Goal: Task Accomplishment & Management: Complete application form

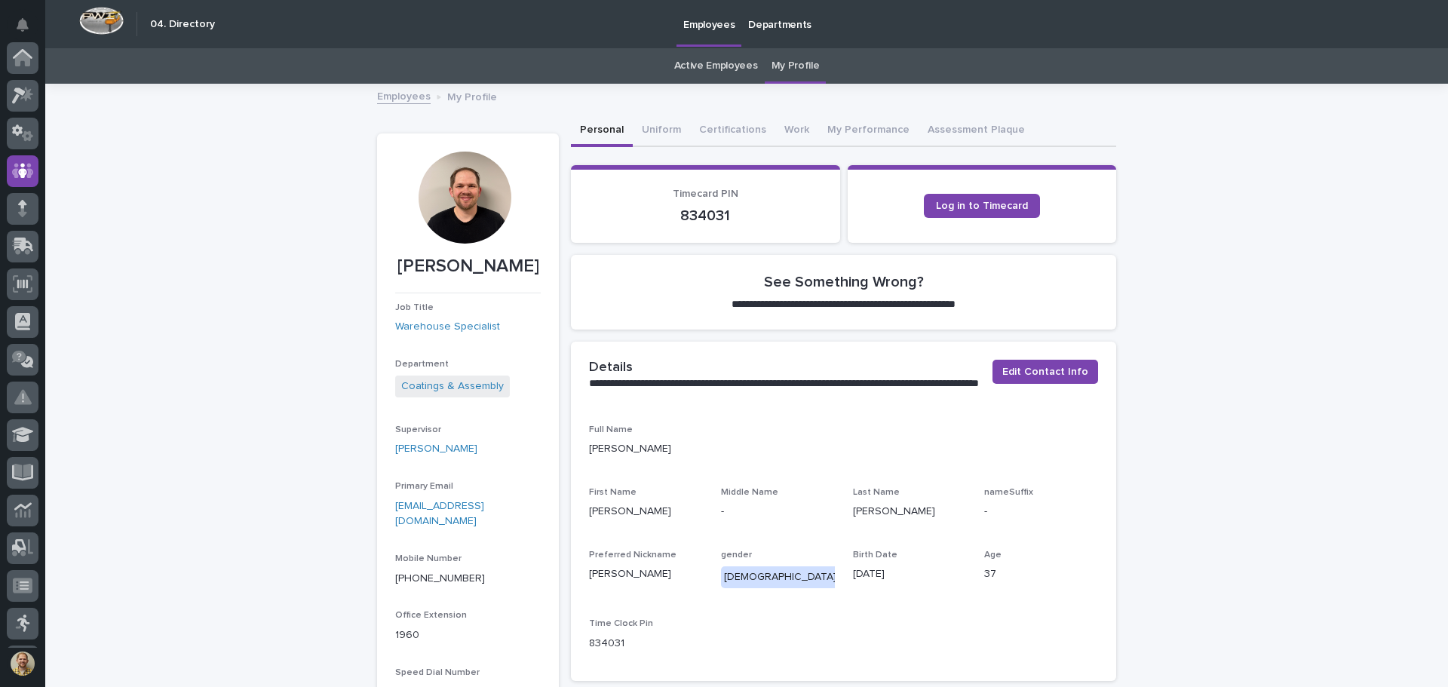
scroll to position [113, 0]
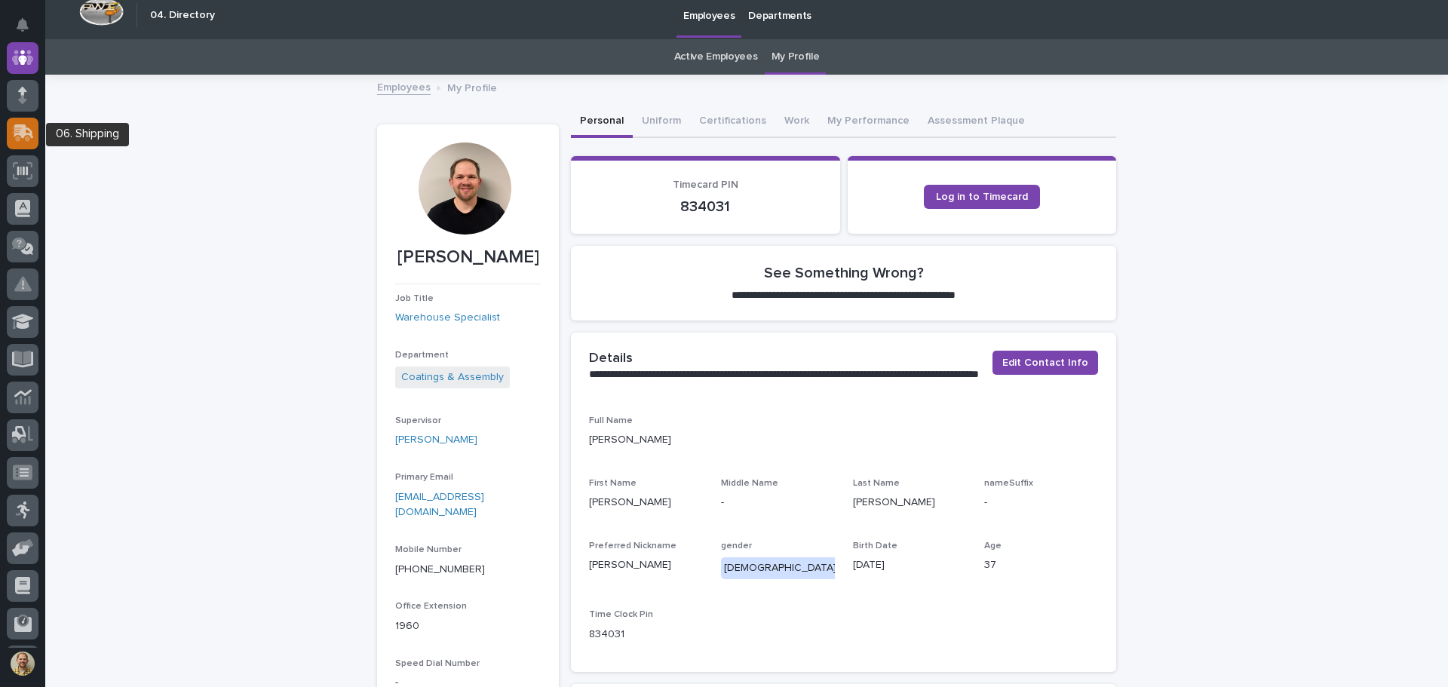
click at [24, 135] on icon at bounding box center [24, 131] width 20 height 14
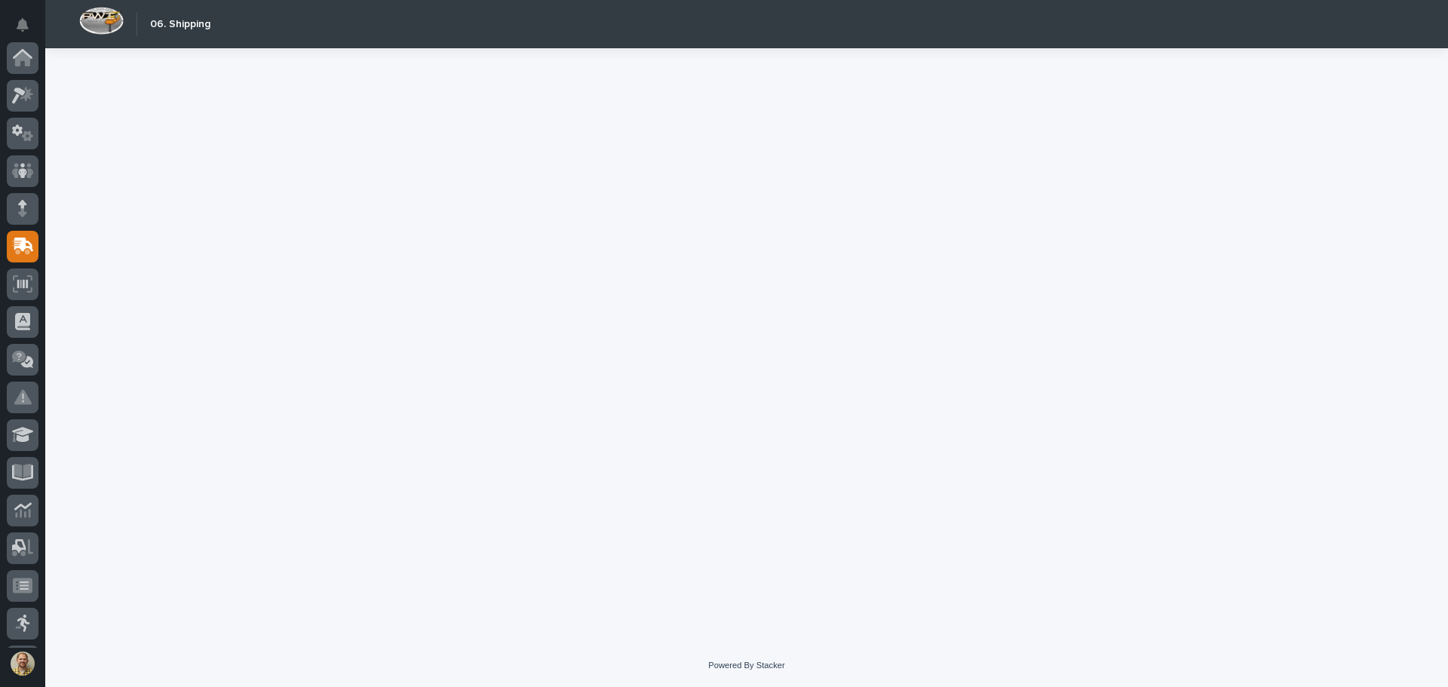
scroll to position [189, 0]
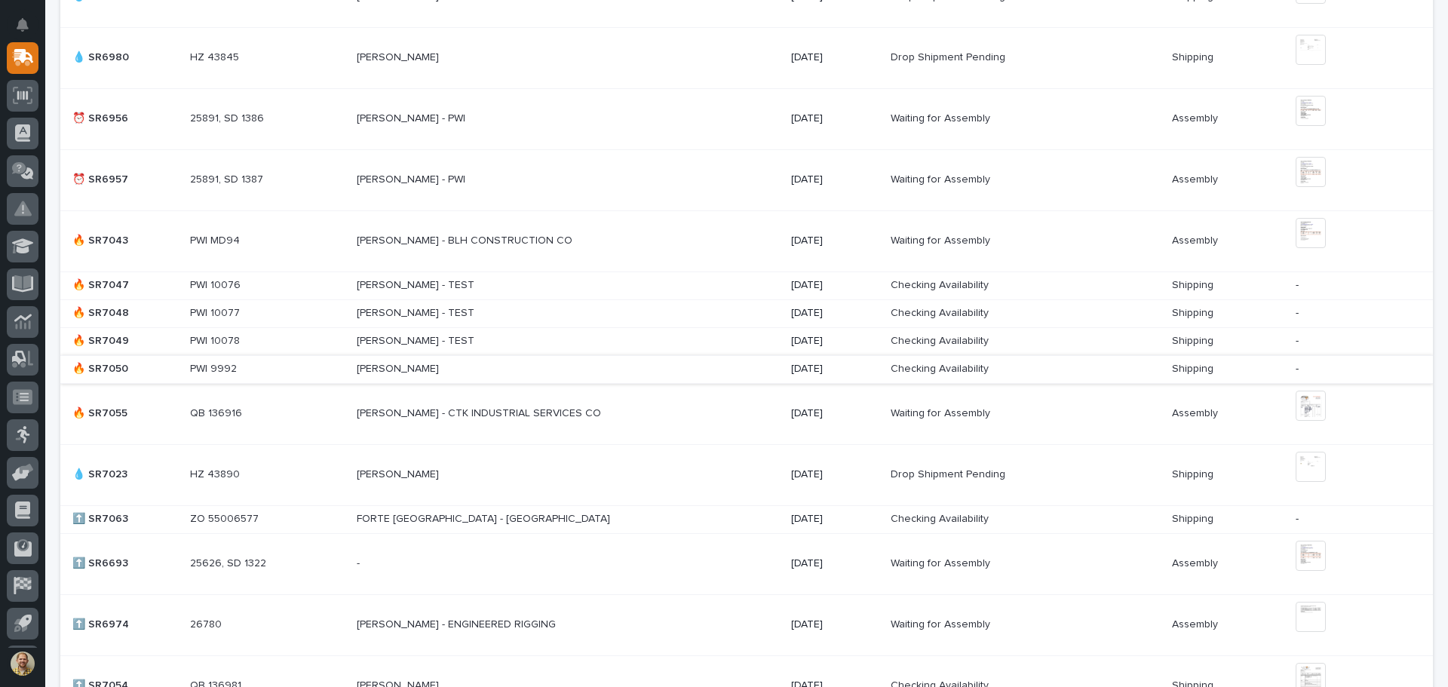
scroll to position [754, 0]
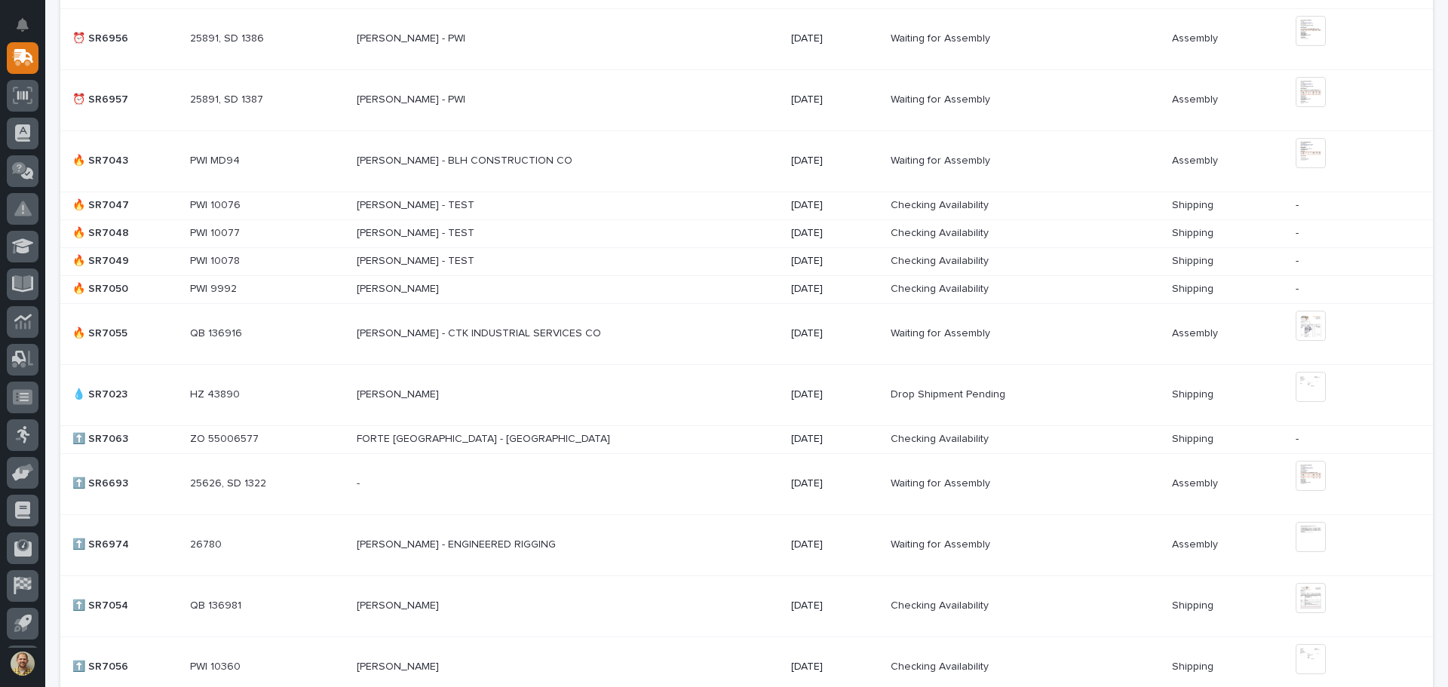
click at [535, 434] on p "FORTE FARMINGTON - FORTE FARMINGTON" at bounding box center [485, 438] width 256 height 16
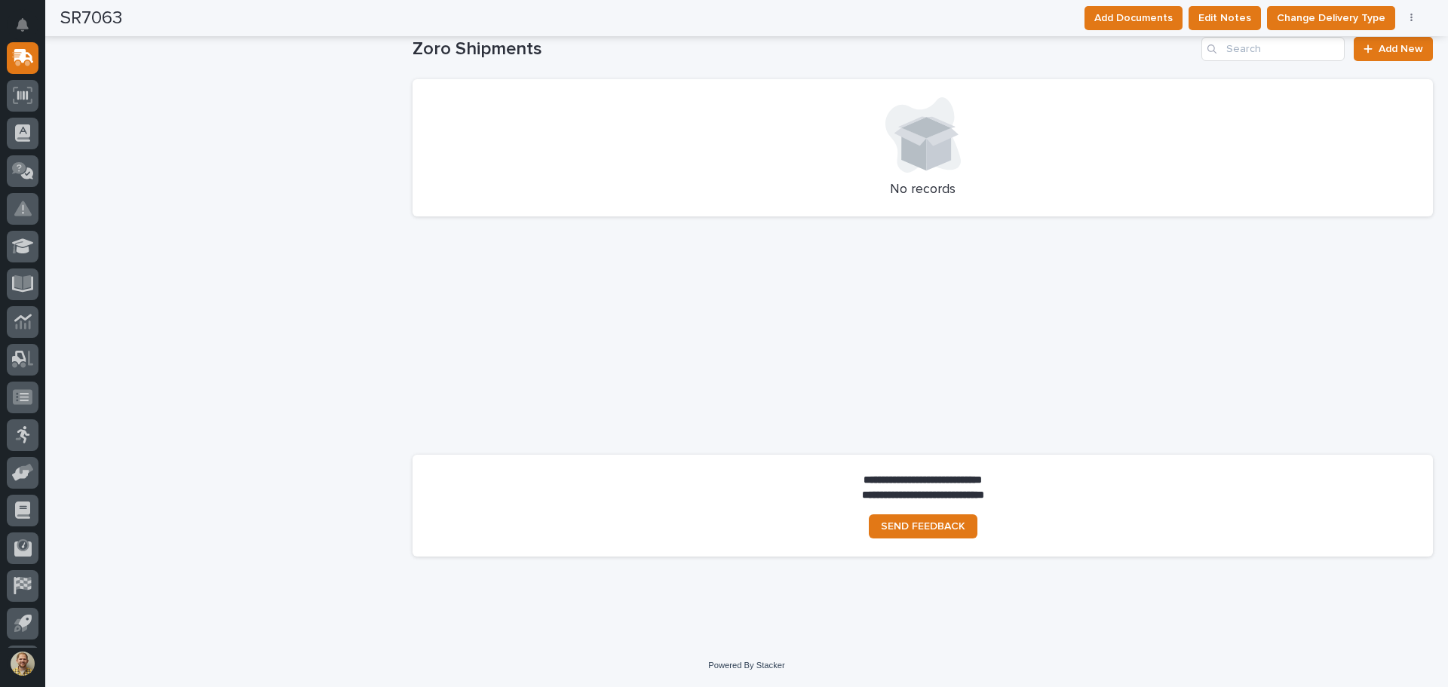
scroll to position [123, 0]
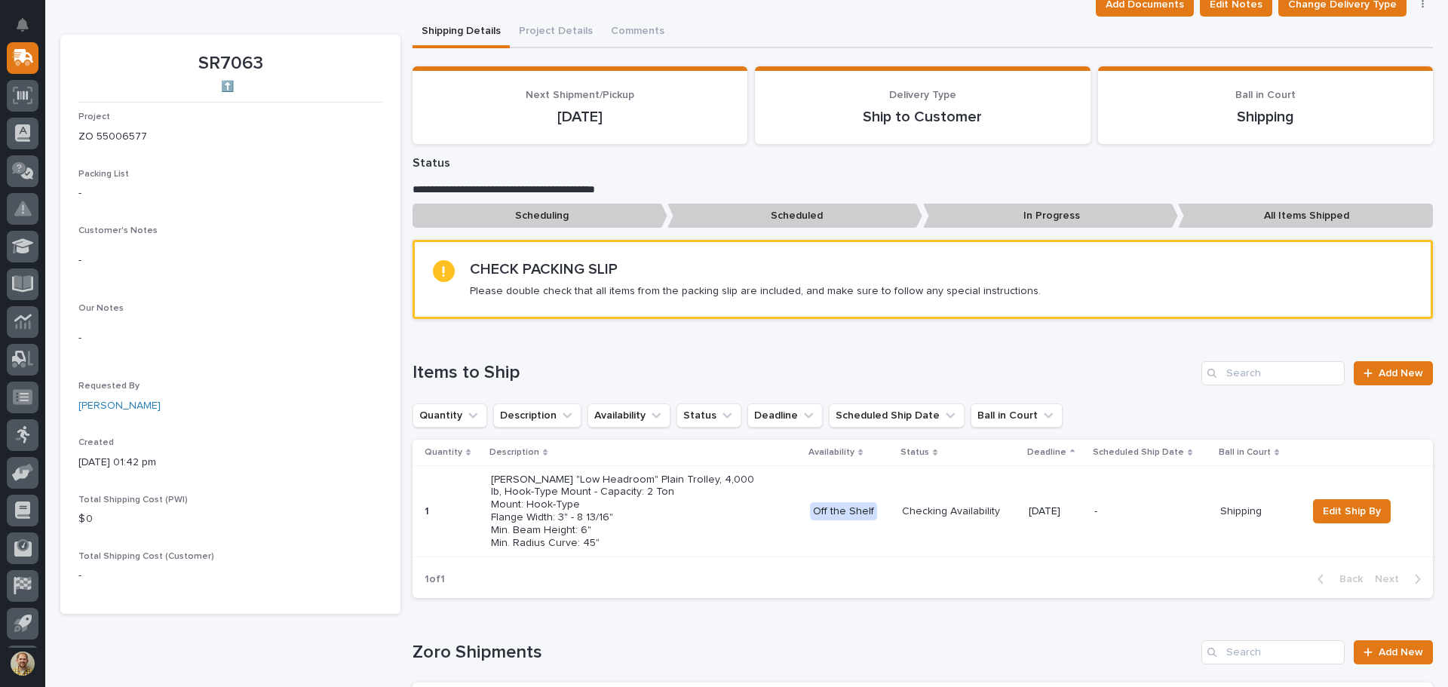
click at [687, 518] on p "Starke "Low Headroom" Plain Trolley, 4,000 lb, Hook-Type Mount - Capacity: 2 To…" at bounding box center [623, 512] width 264 height 76
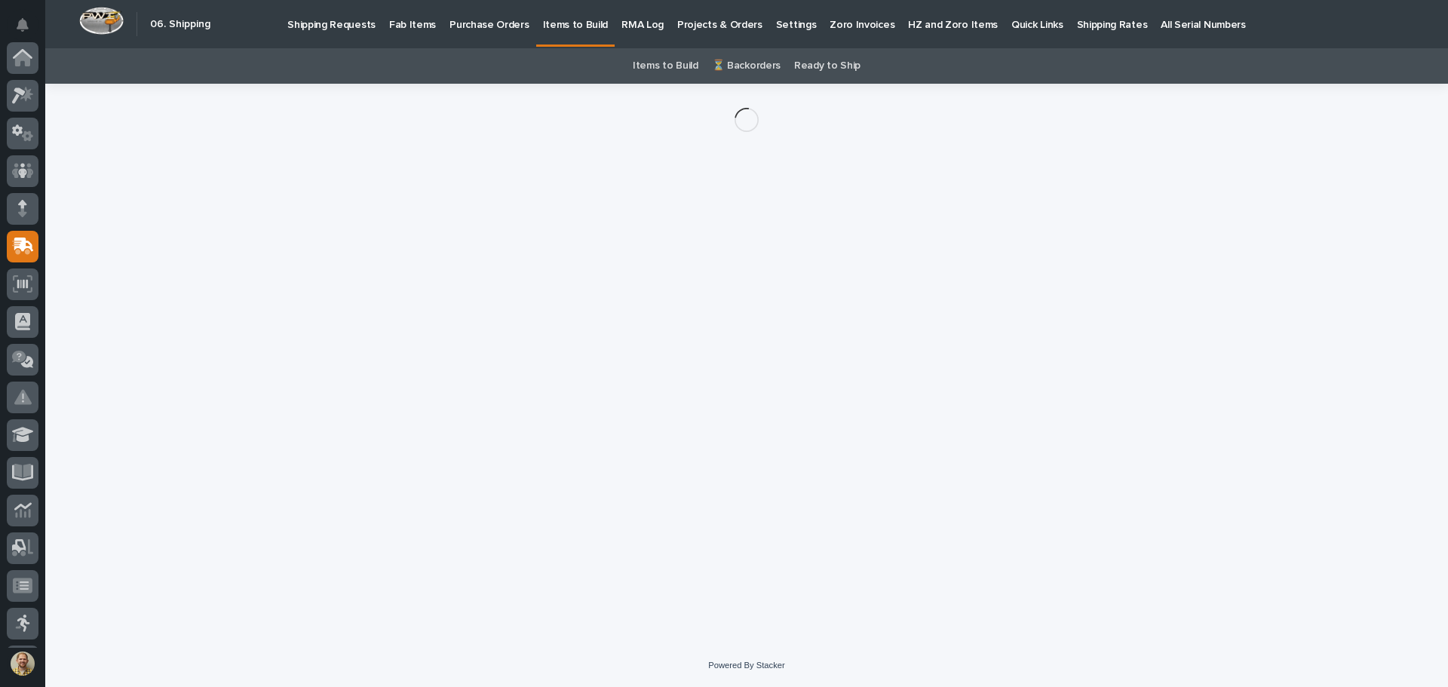
scroll to position [189, 0]
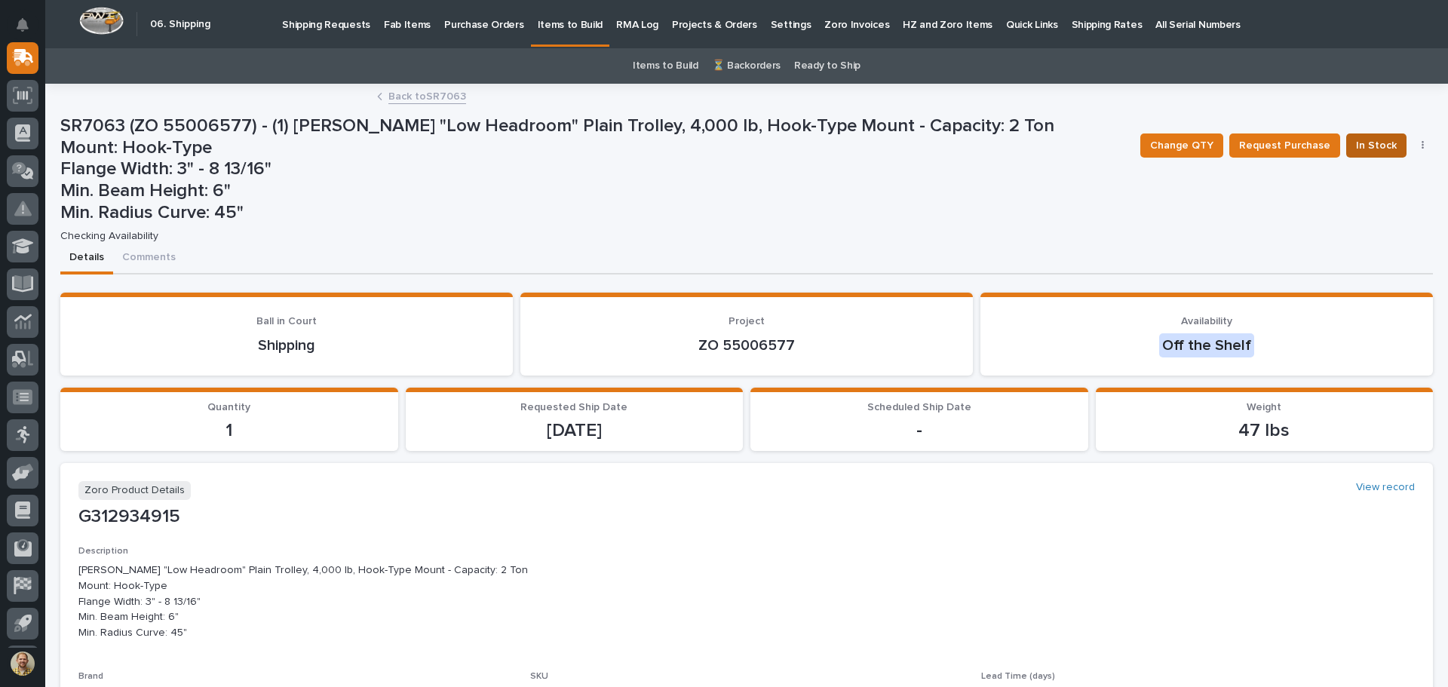
click at [1373, 146] on span "In Stock" at bounding box center [1376, 146] width 41 height 18
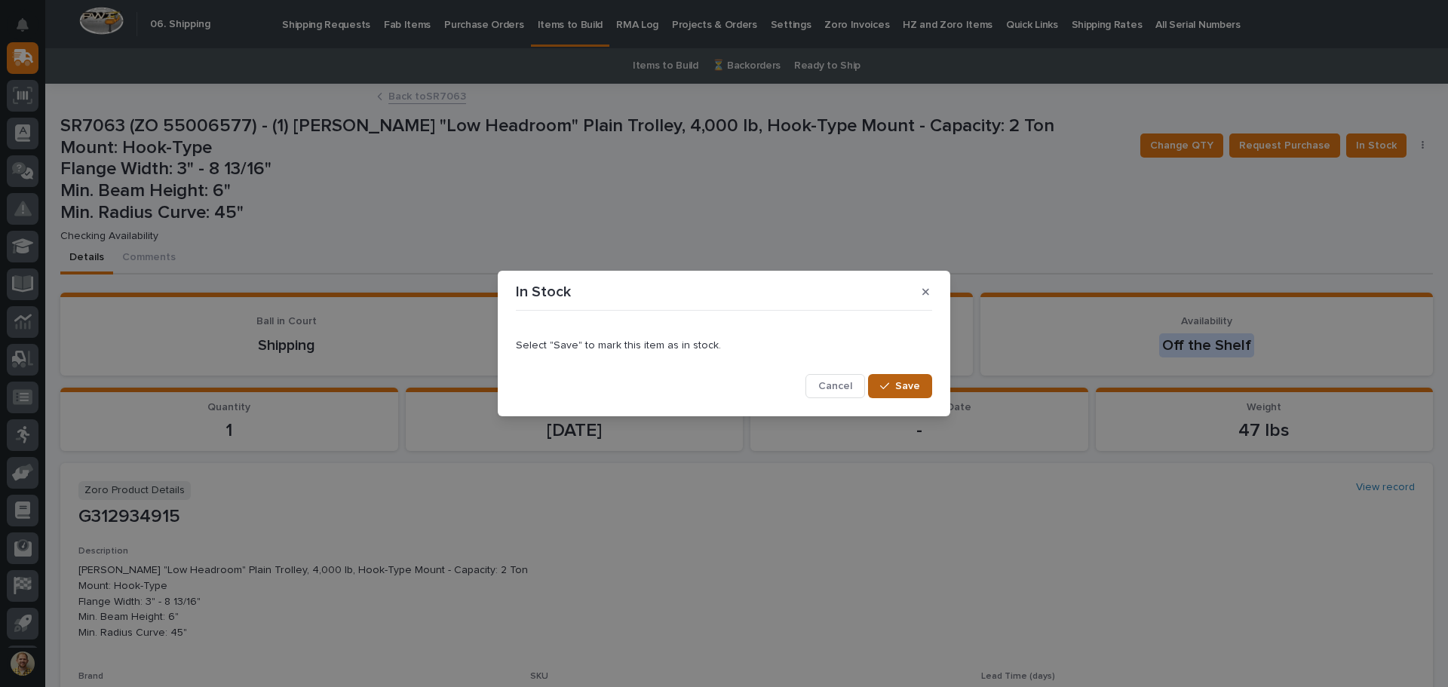
click at [889, 386] on icon "button" at bounding box center [884, 386] width 9 height 11
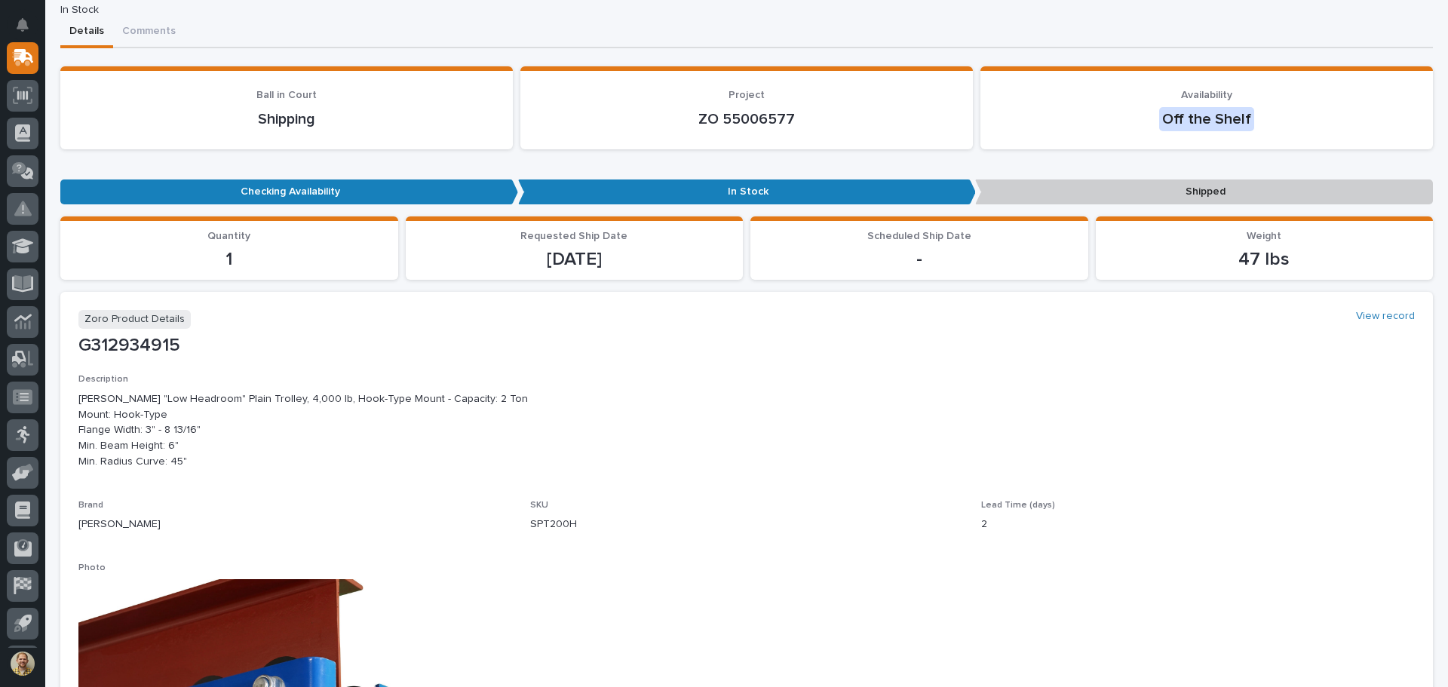
scroll to position [0, 0]
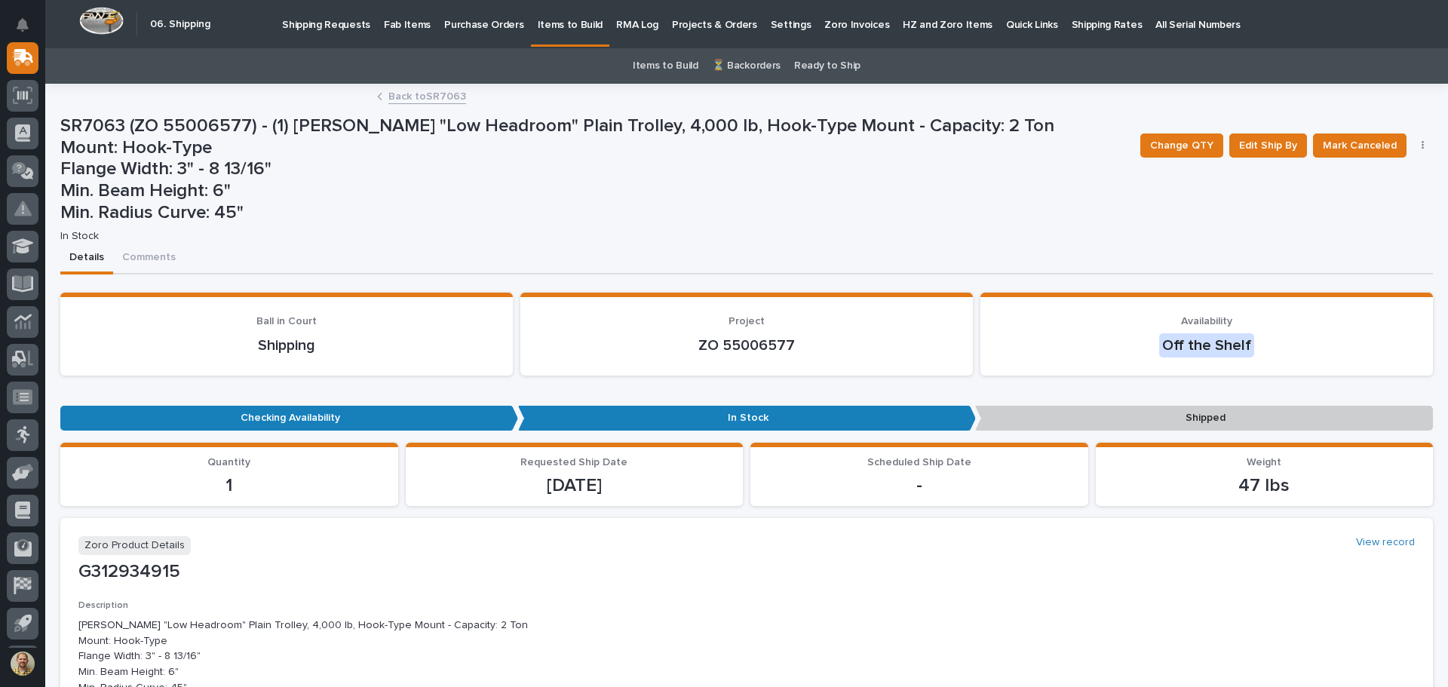
click at [422, 103] on link "Back to SR7063" at bounding box center [427, 95] width 78 height 17
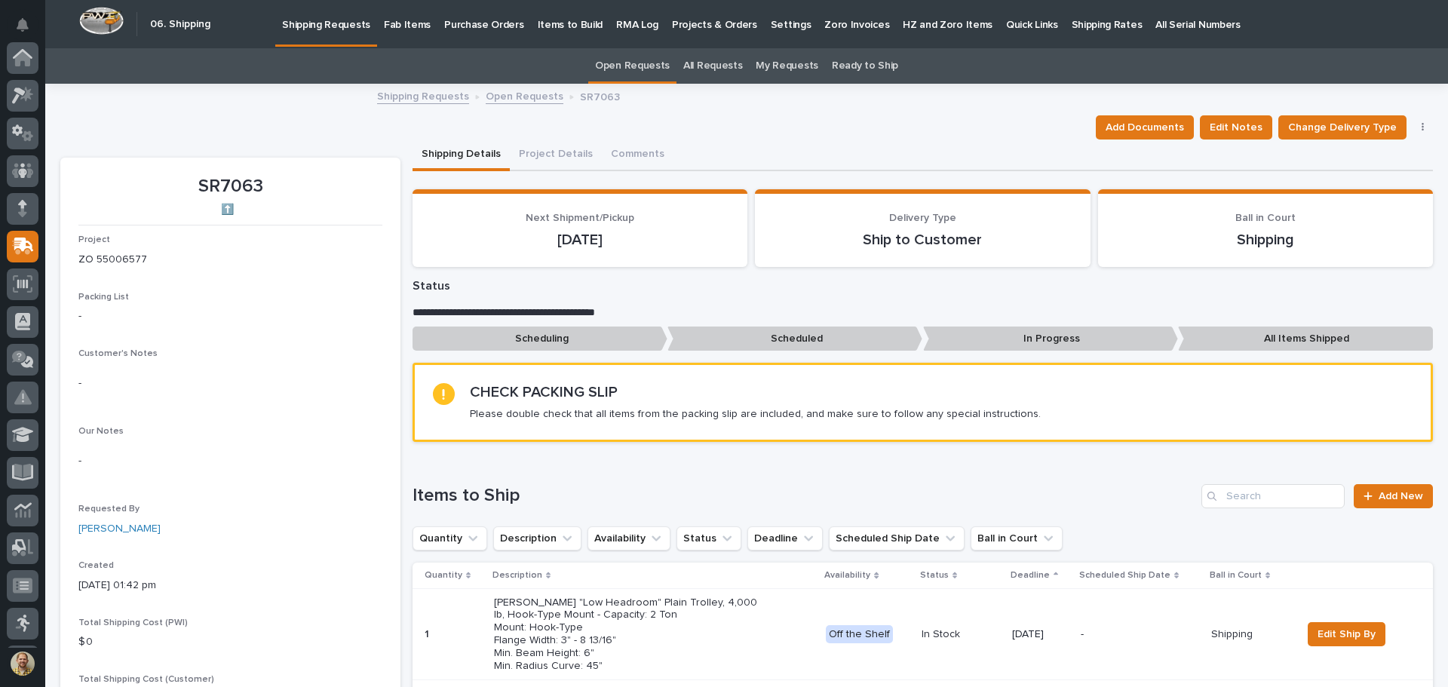
scroll to position [189, 0]
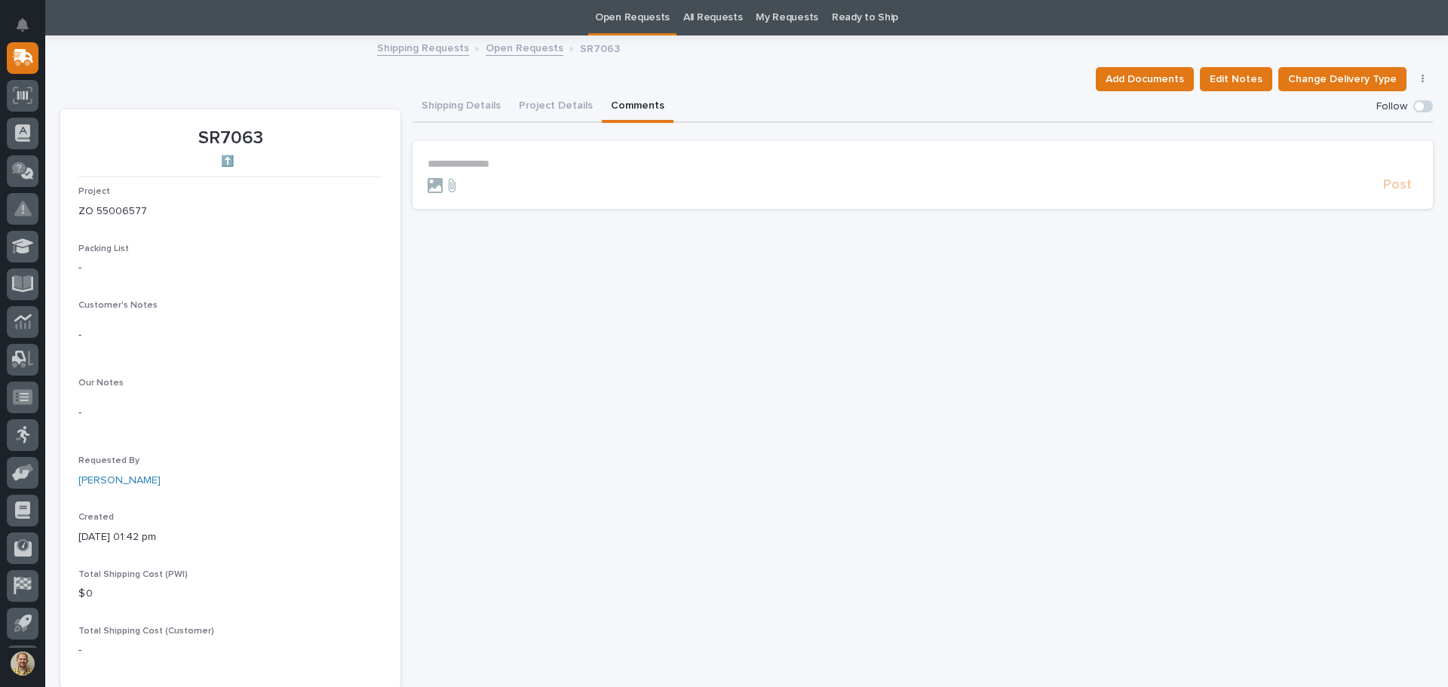
click at [618, 106] on button "Comments" at bounding box center [638, 107] width 72 height 32
click at [673, 162] on p "**********" at bounding box center [923, 164] width 990 height 13
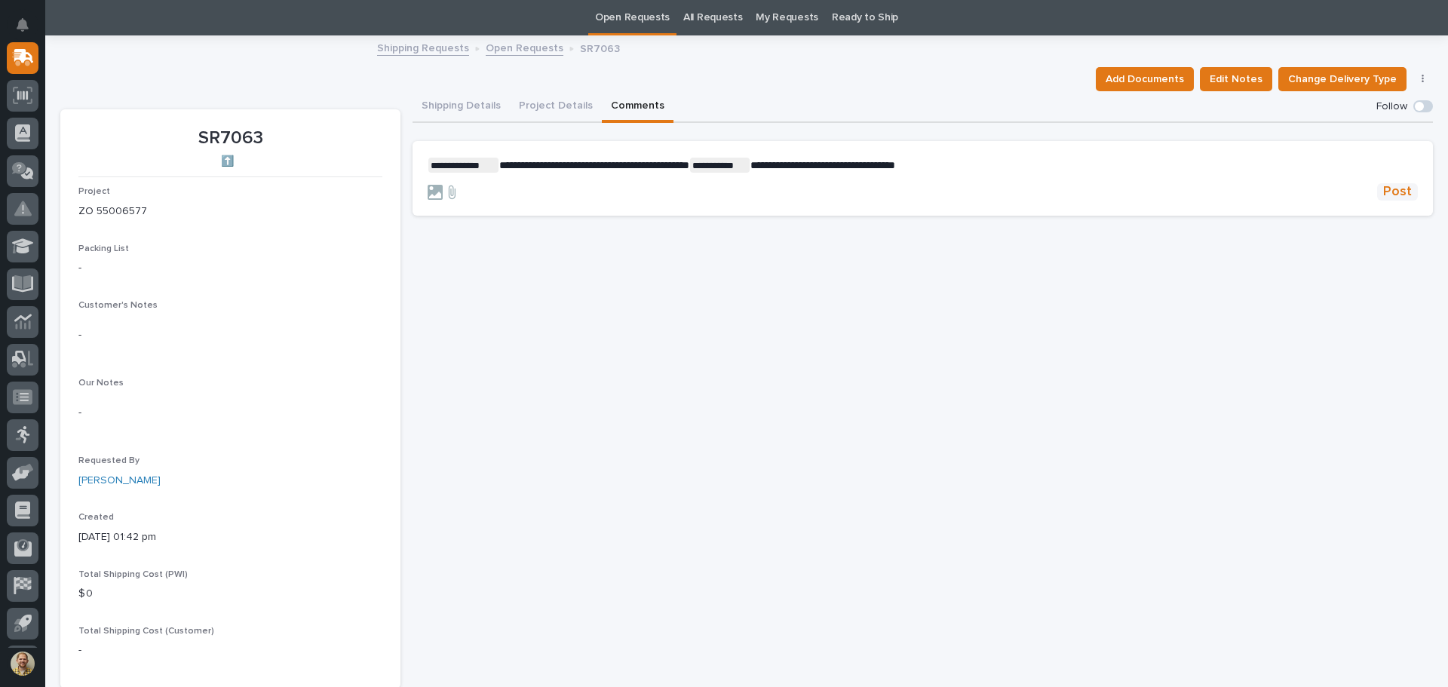
click at [1401, 193] on button "Post" at bounding box center [1397, 191] width 41 height 17
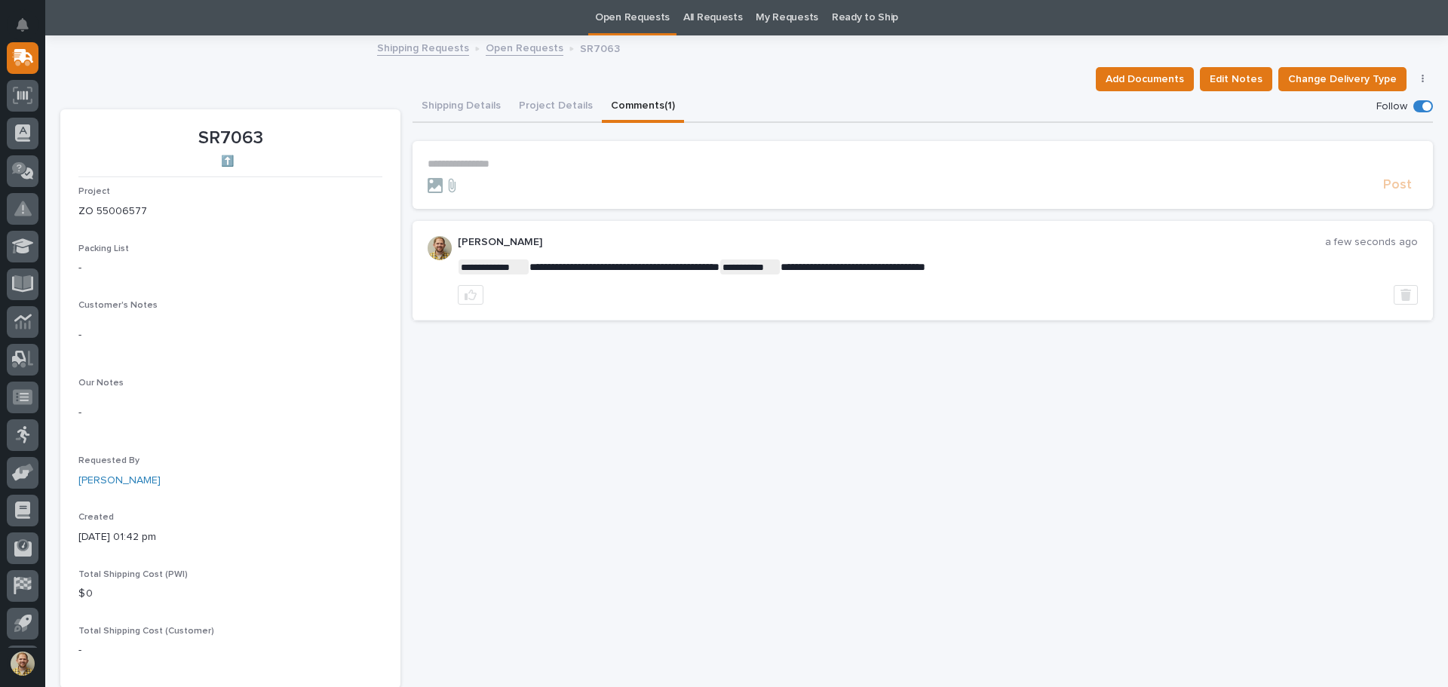
click at [422, 48] on link "Shipping Requests" at bounding box center [423, 46] width 92 height 17
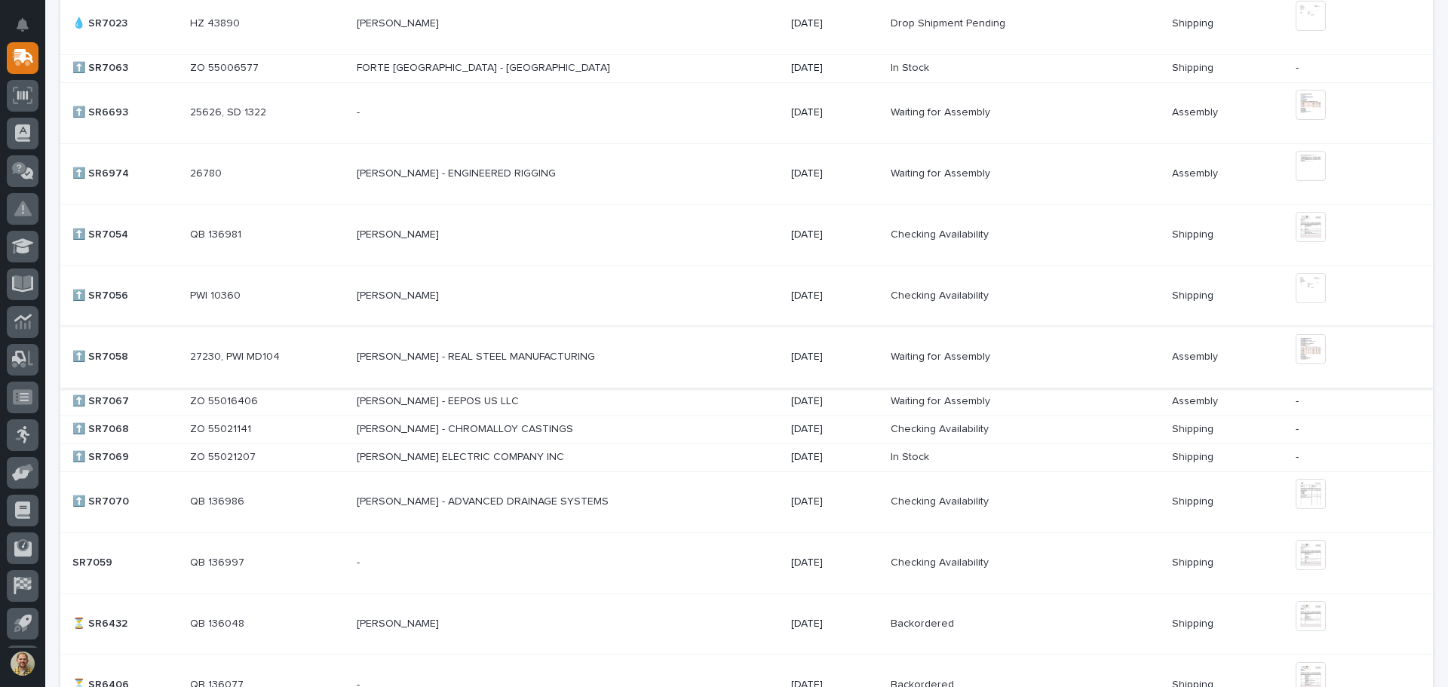
scroll to position [1131, 0]
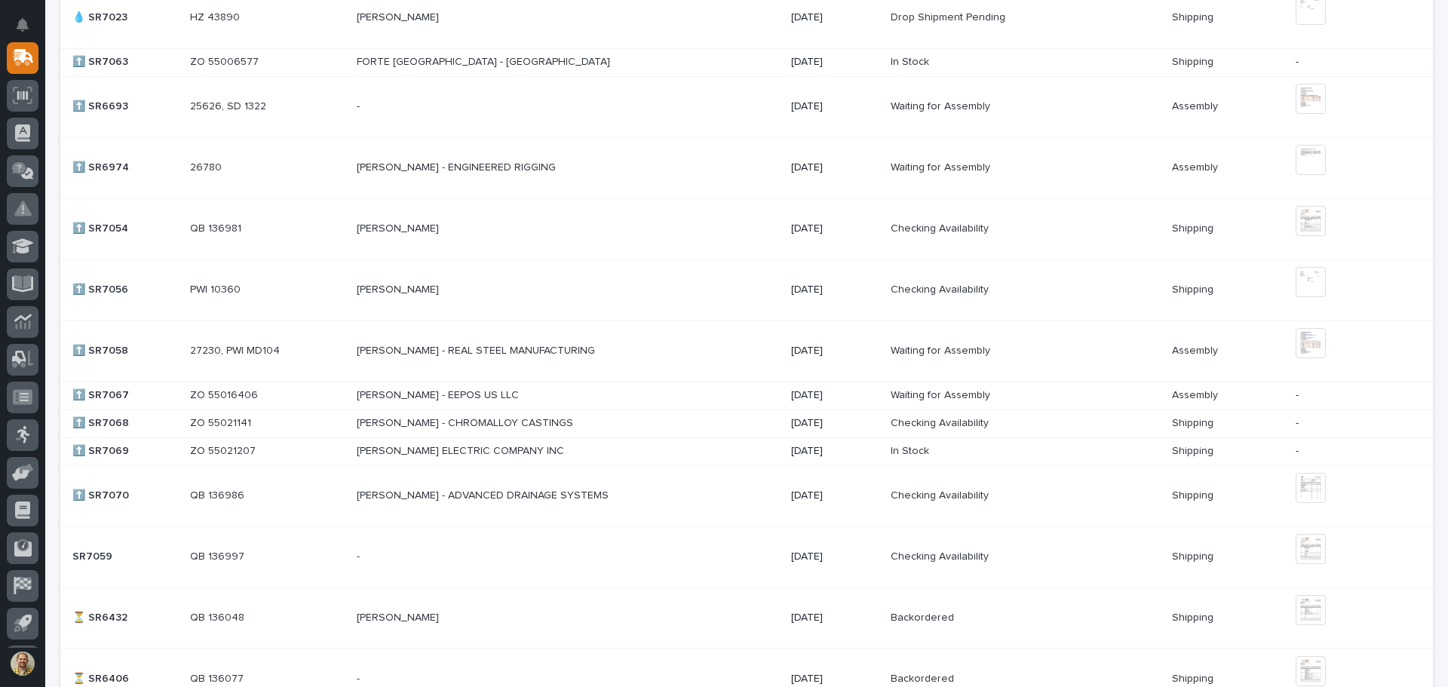
click at [516, 419] on p "LISA ROE - CHROMALLOY CASTINGS" at bounding box center [466, 422] width 219 height 16
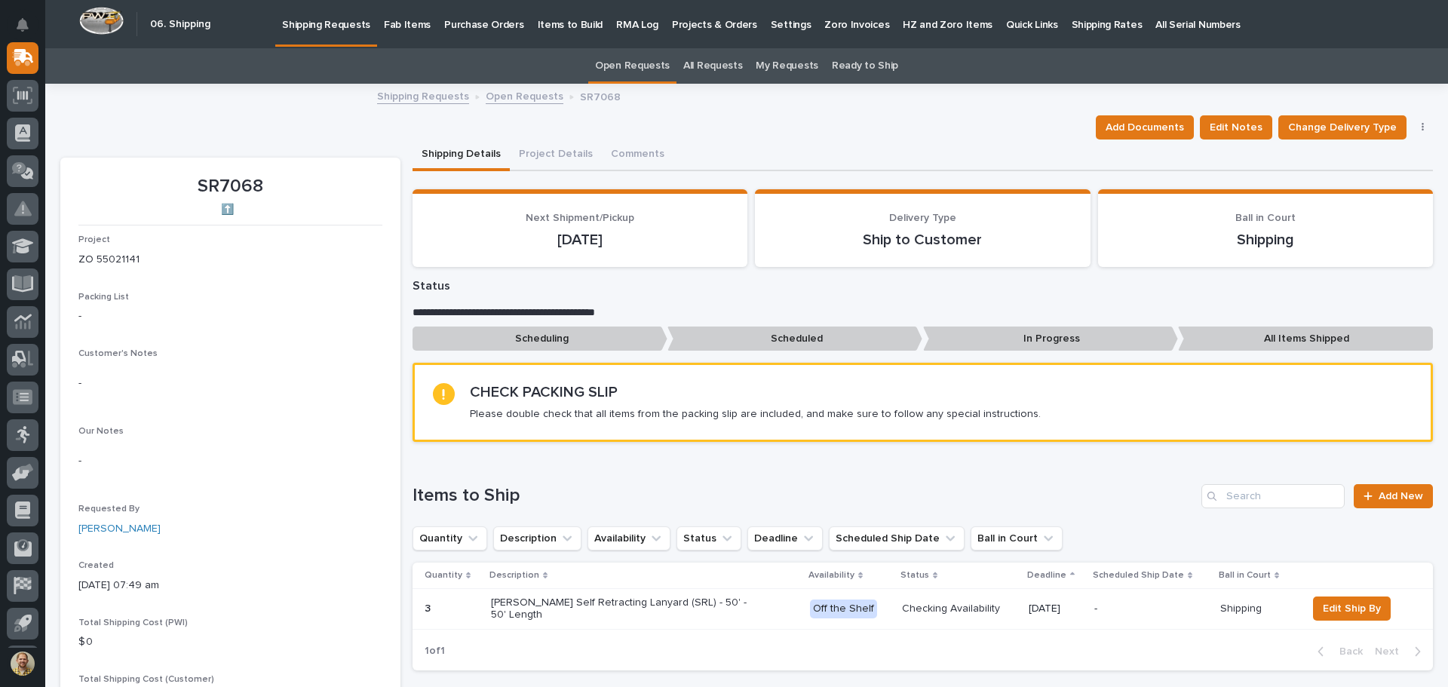
scroll to position [151, 0]
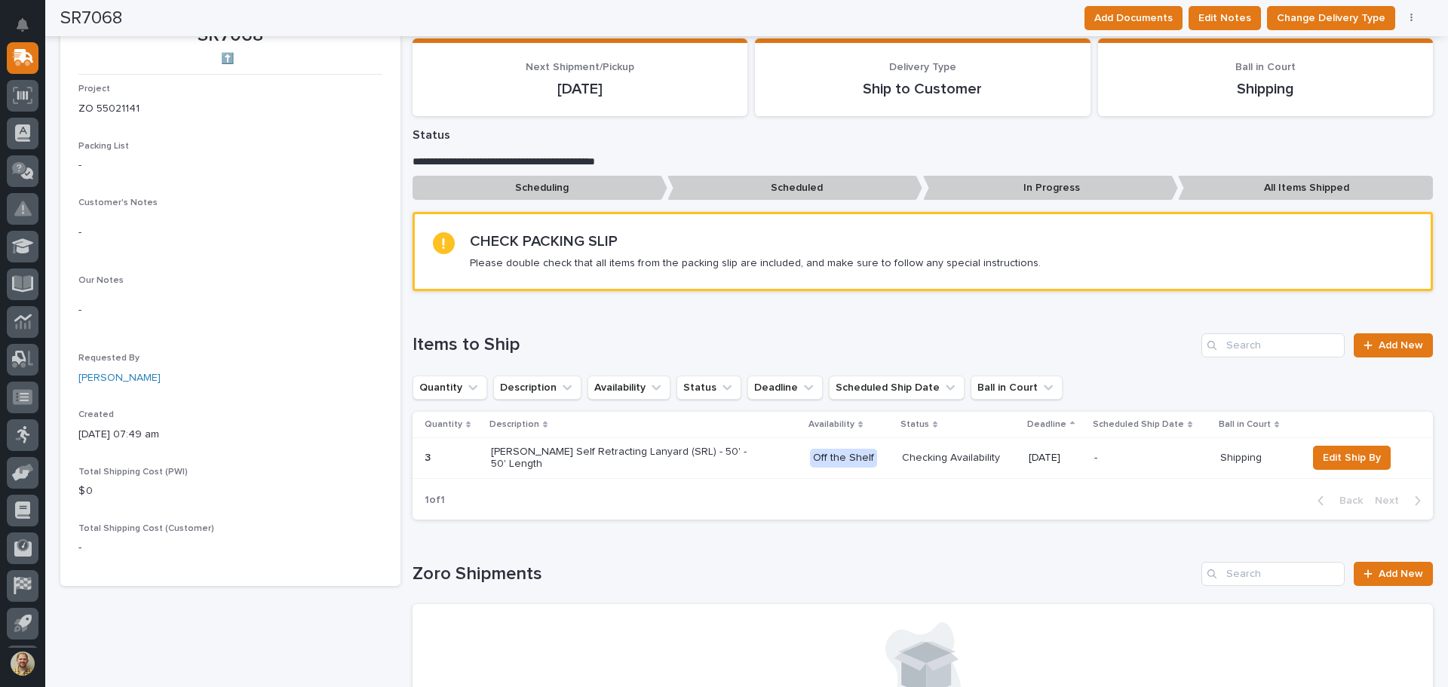
click at [963, 452] on p "Checking Availability" at bounding box center [959, 458] width 115 height 13
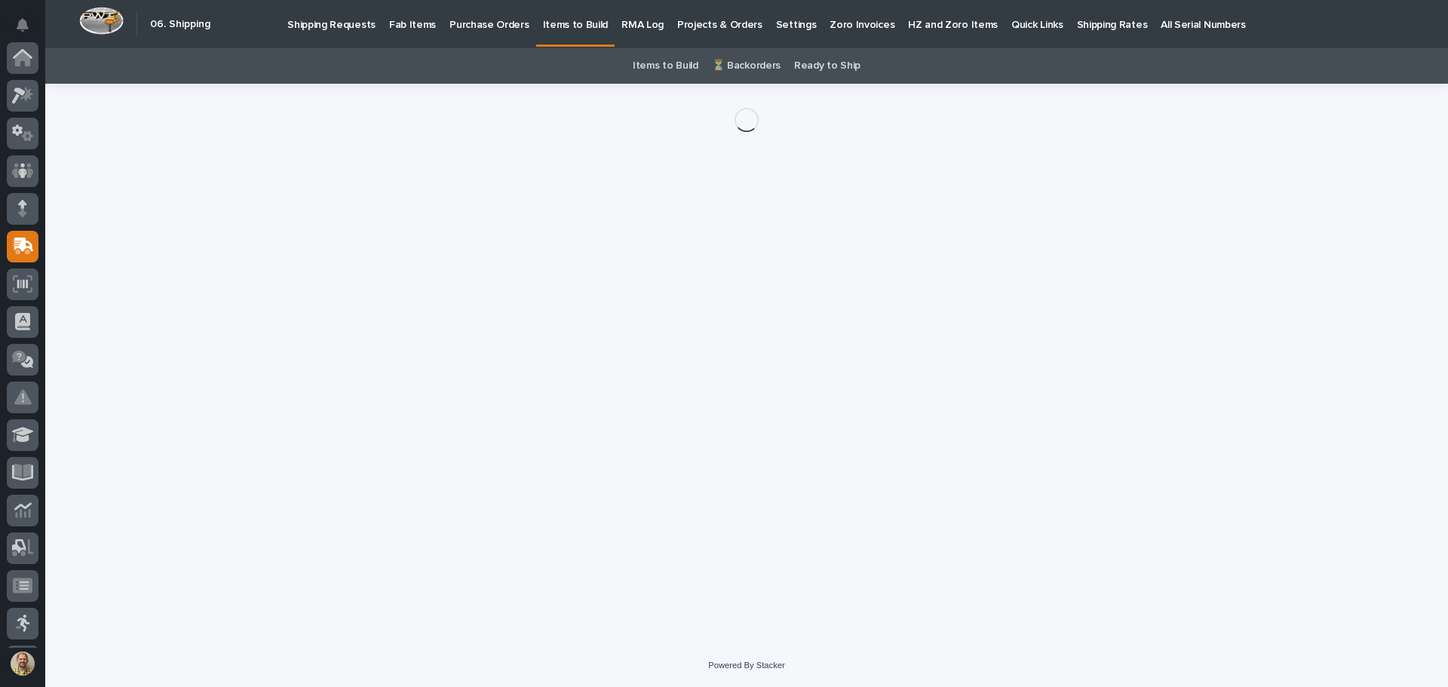
scroll to position [189, 0]
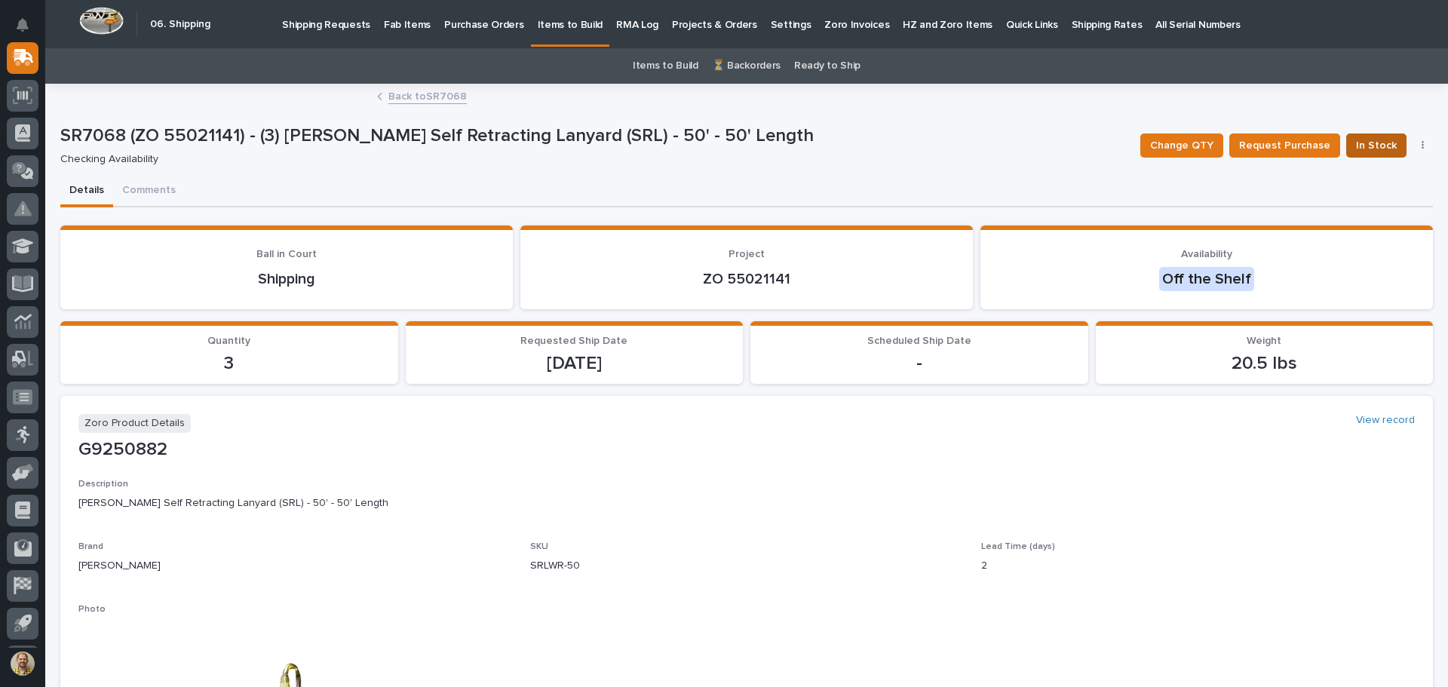
click at [1374, 151] on span "In Stock" at bounding box center [1376, 146] width 41 height 18
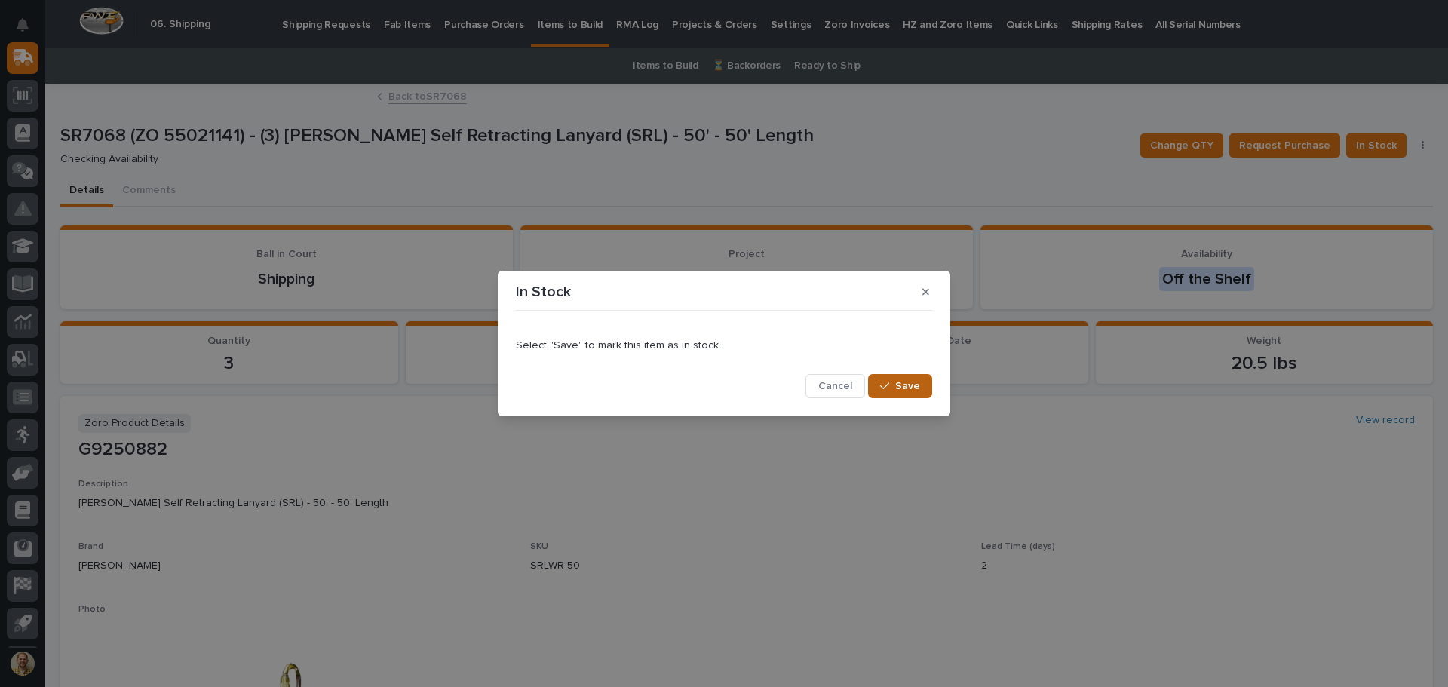
click at [915, 383] on span "Save" at bounding box center [907, 386] width 25 height 14
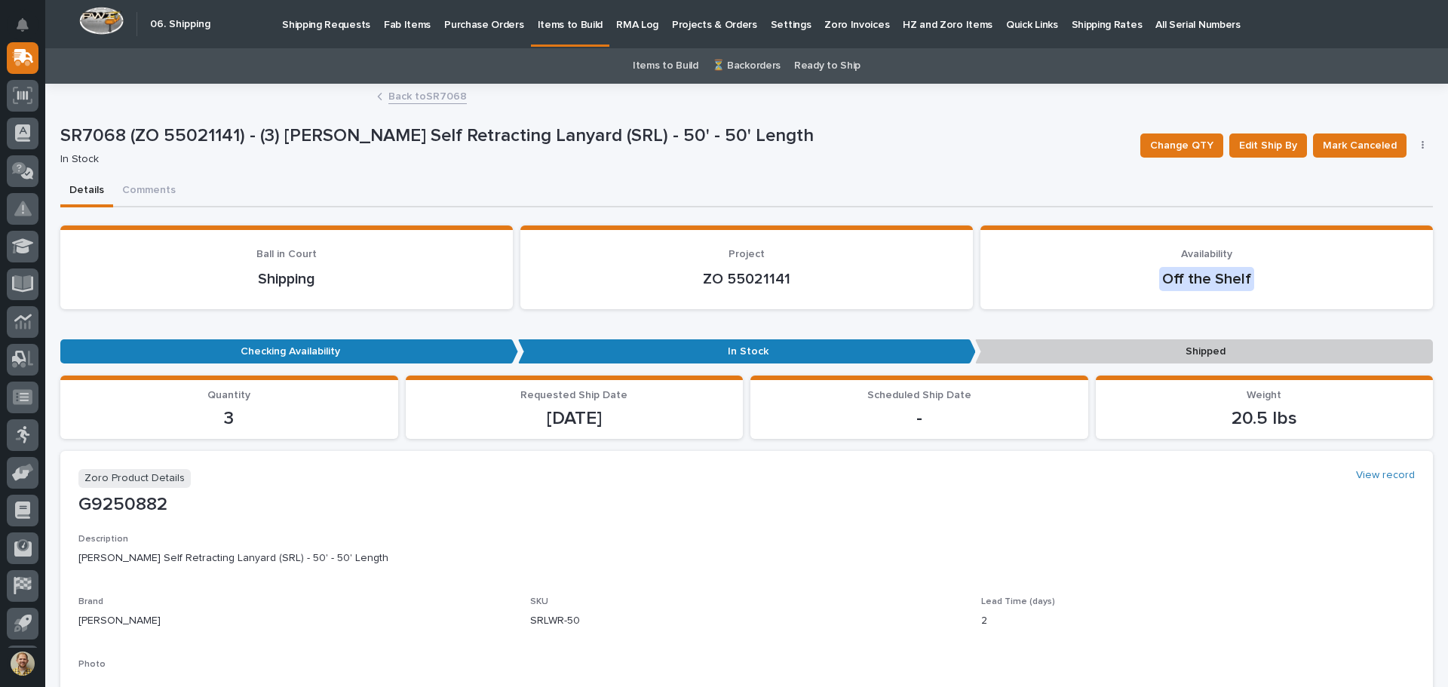
click at [435, 94] on link "Back to SR7068" at bounding box center [427, 95] width 78 height 17
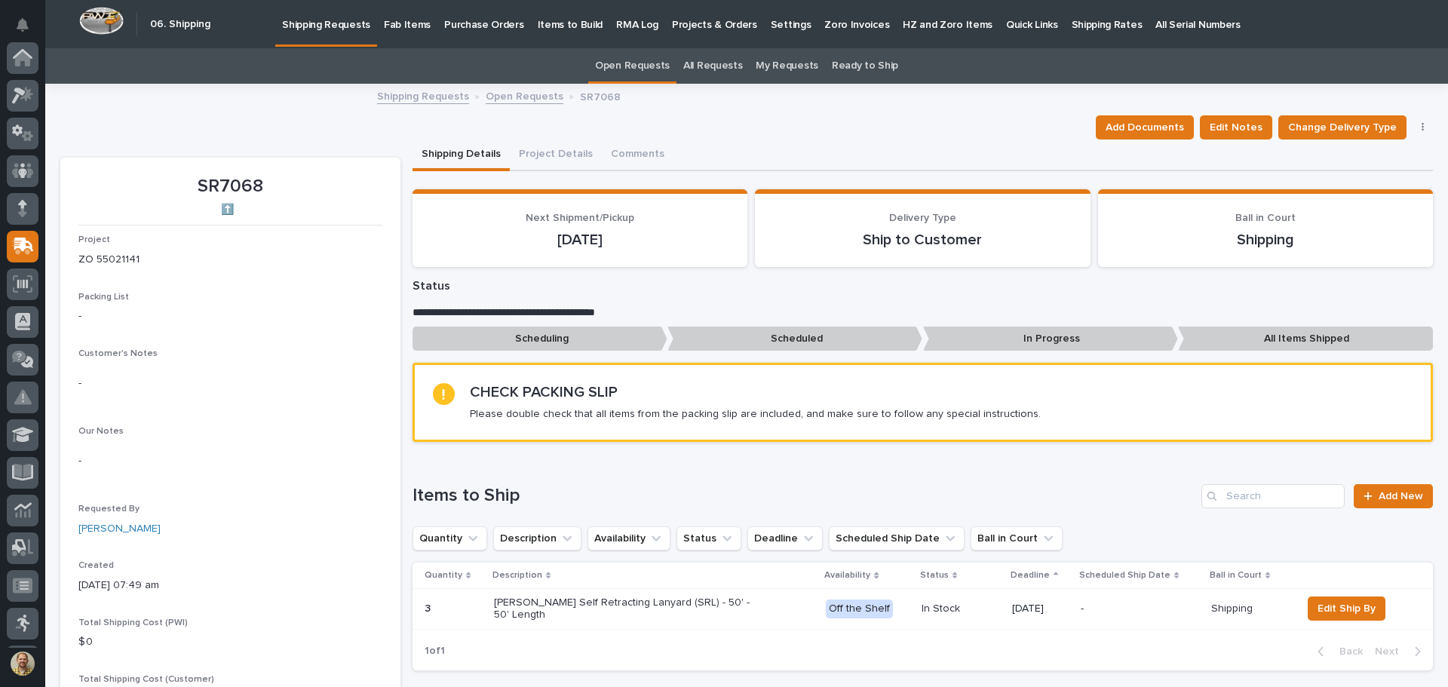
scroll to position [189, 0]
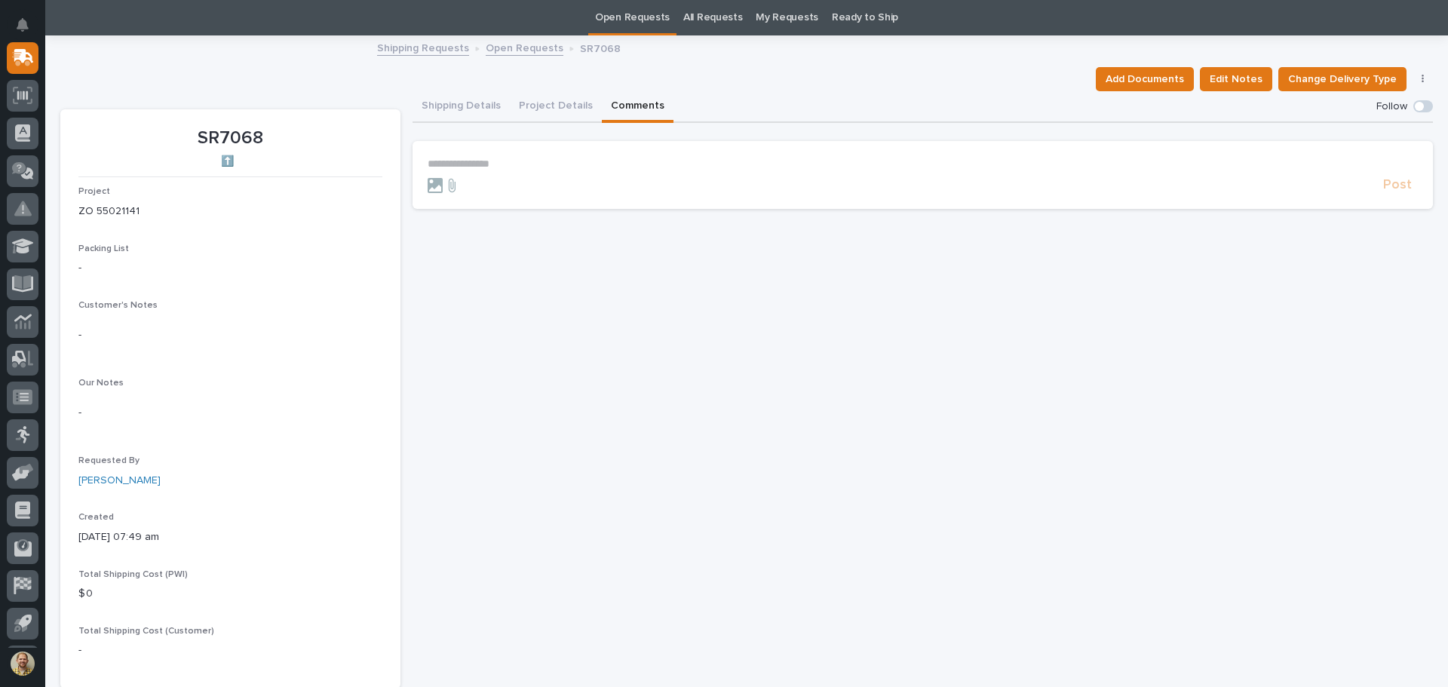
click at [642, 101] on button "Comments" at bounding box center [638, 107] width 72 height 32
click at [457, 160] on p "**********" at bounding box center [923, 164] width 990 height 13
click at [1396, 185] on span "Post" at bounding box center [1397, 191] width 29 height 17
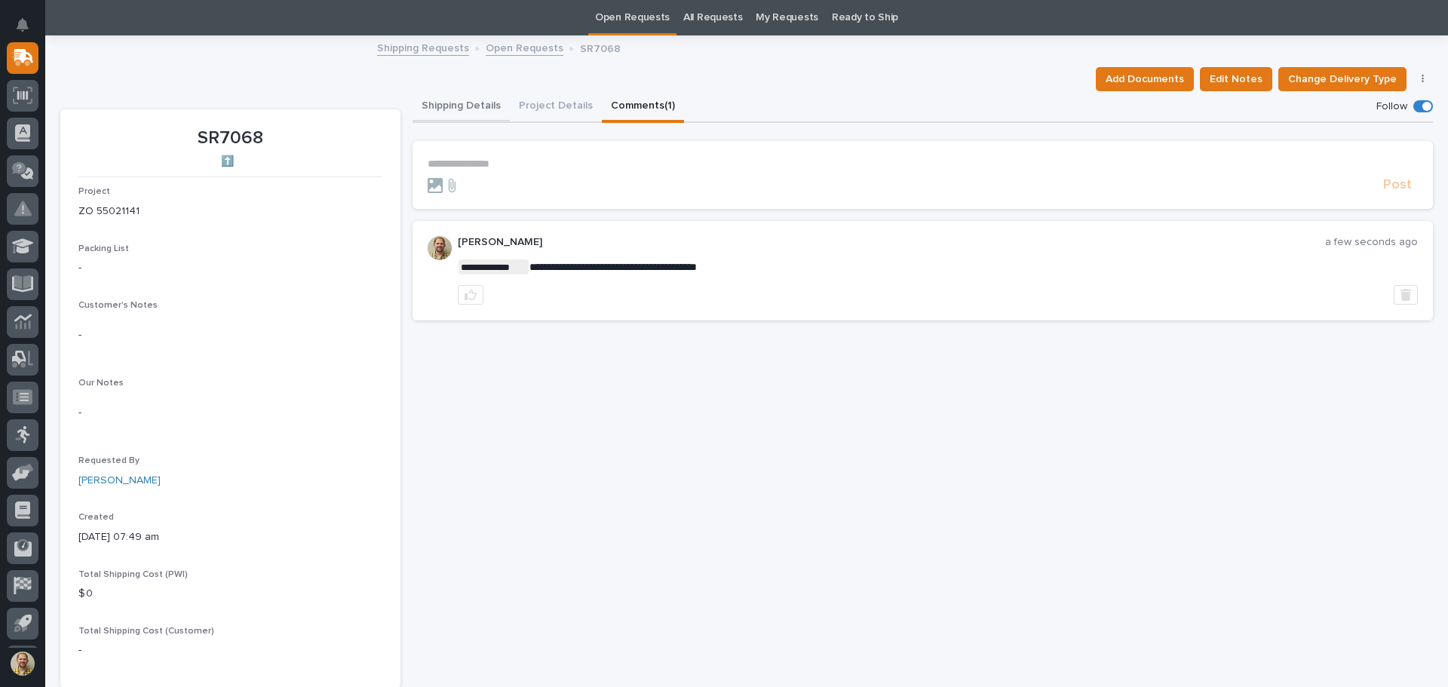
click at [481, 107] on button "Shipping Details" at bounding box center [461, 107] width 97 height 32
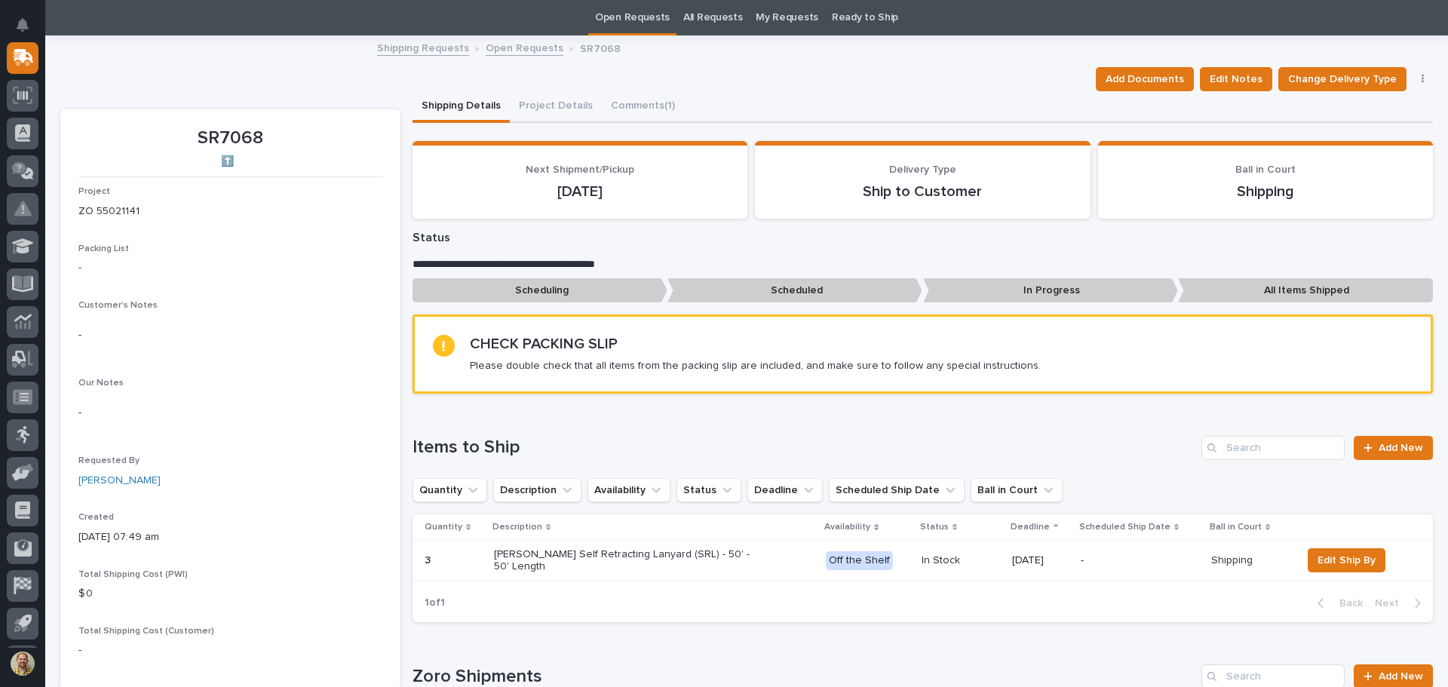
click at [385, 47] on link "Shipping Requests" at bounding box center [423, 46] width 92 height 17
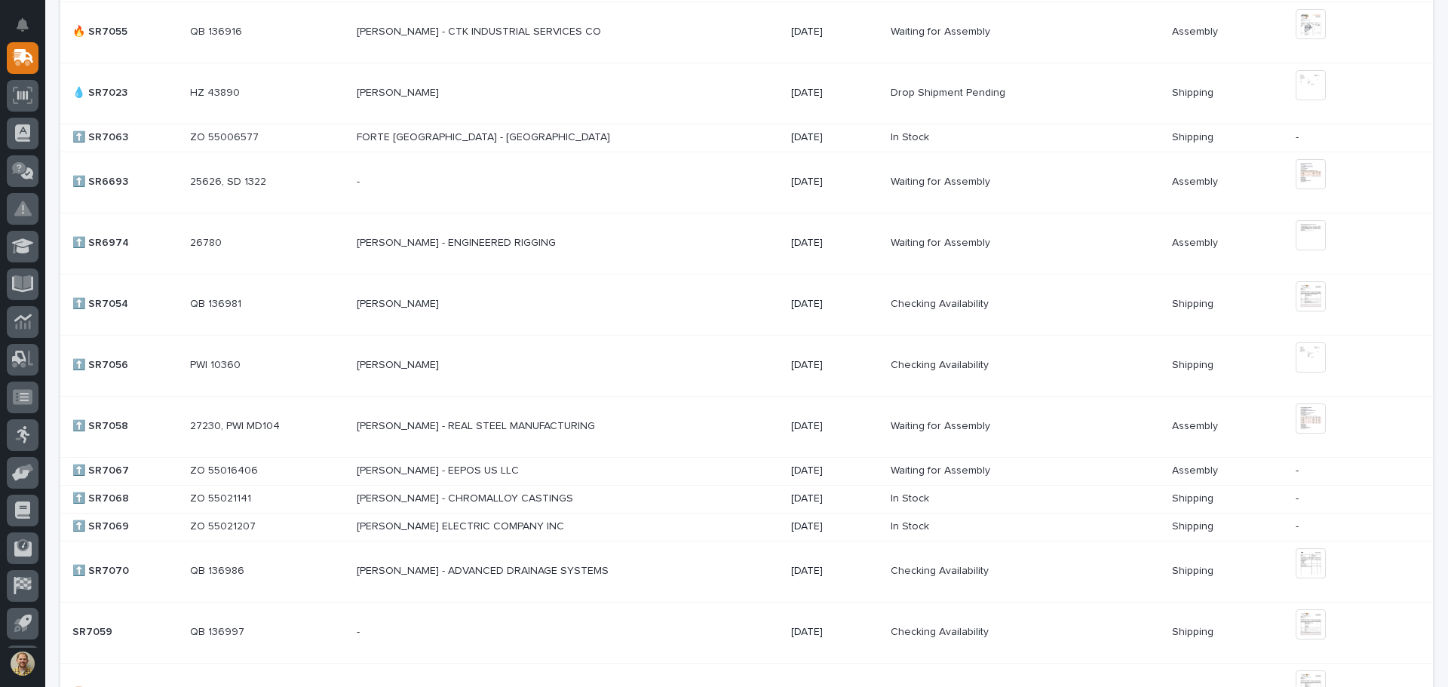
scroll to position [1131, 0]
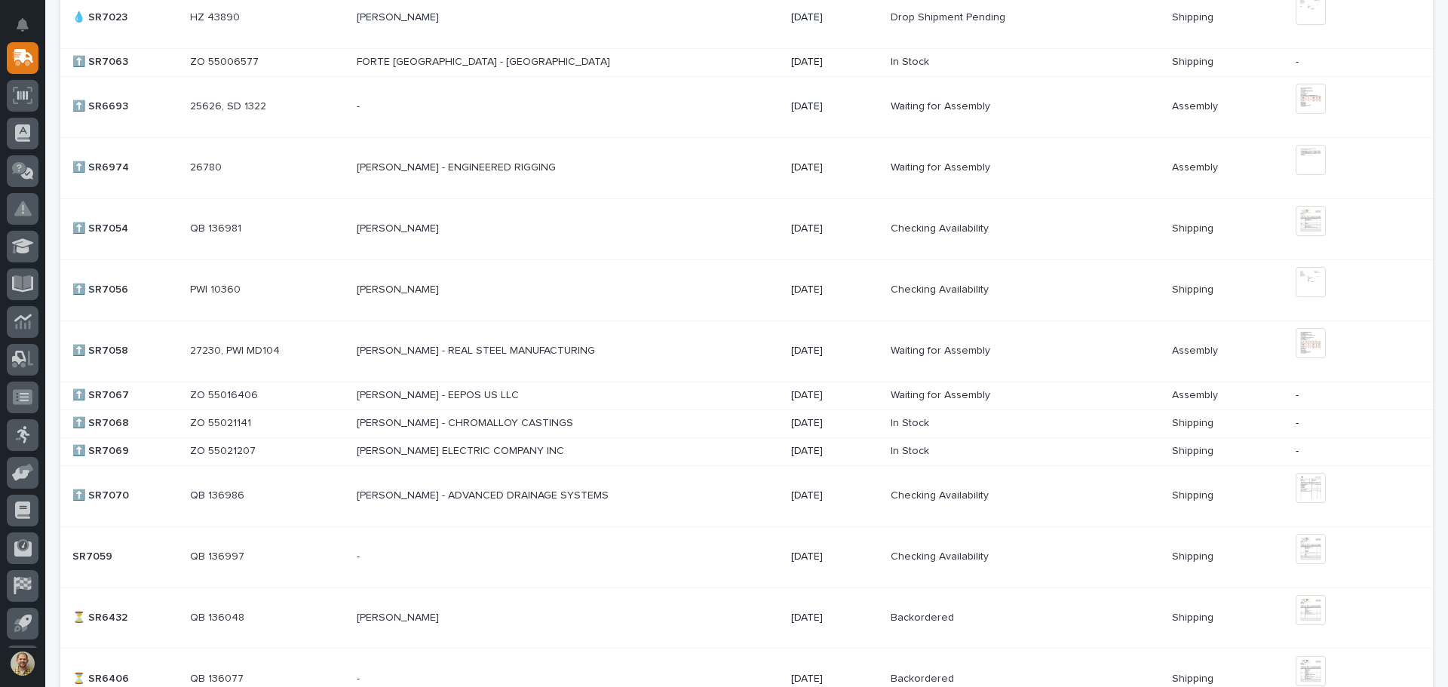
click at [664, 476] on td "STAN HOLOWIECKI - ADVANCED DRAINAGE SYSTEMS STAN HOLOWIECKI - ADVANCED DRAINAGE…" at bounding box center [568, 495] width 434 height 61
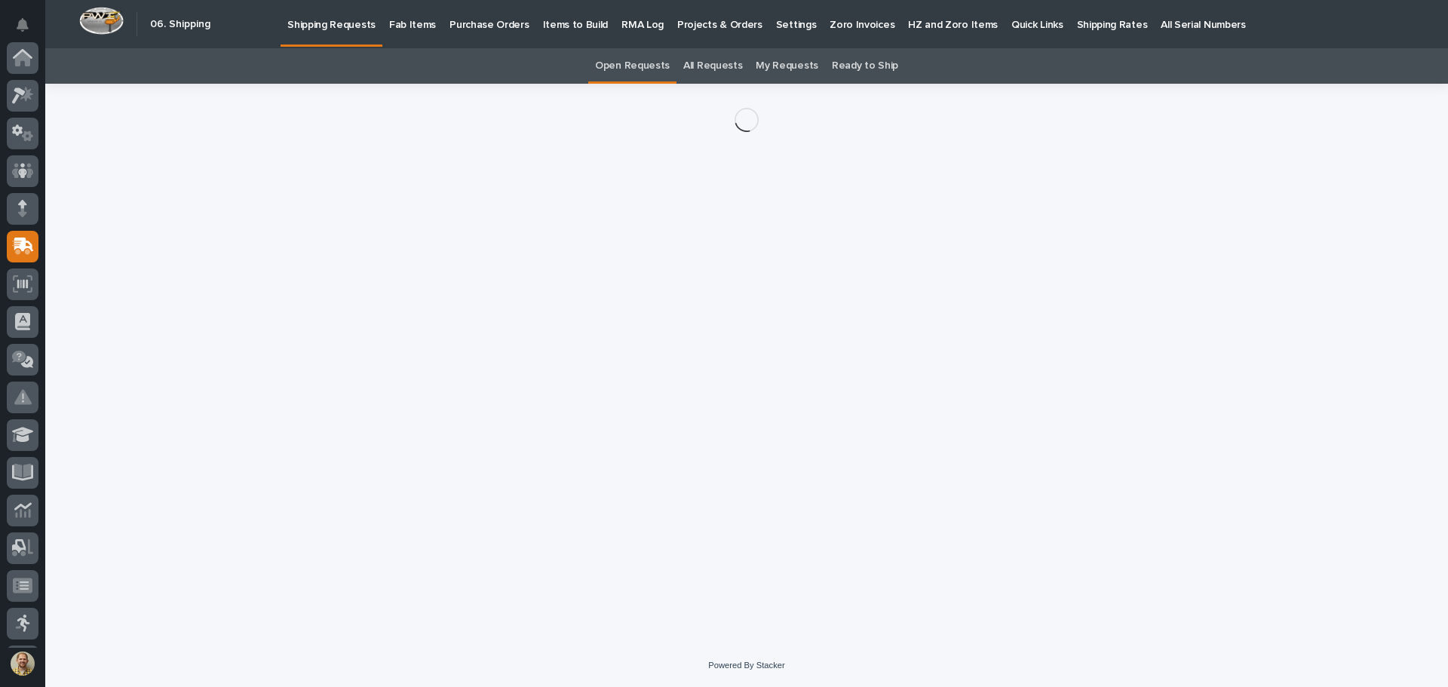
scroll to position [189, 0]
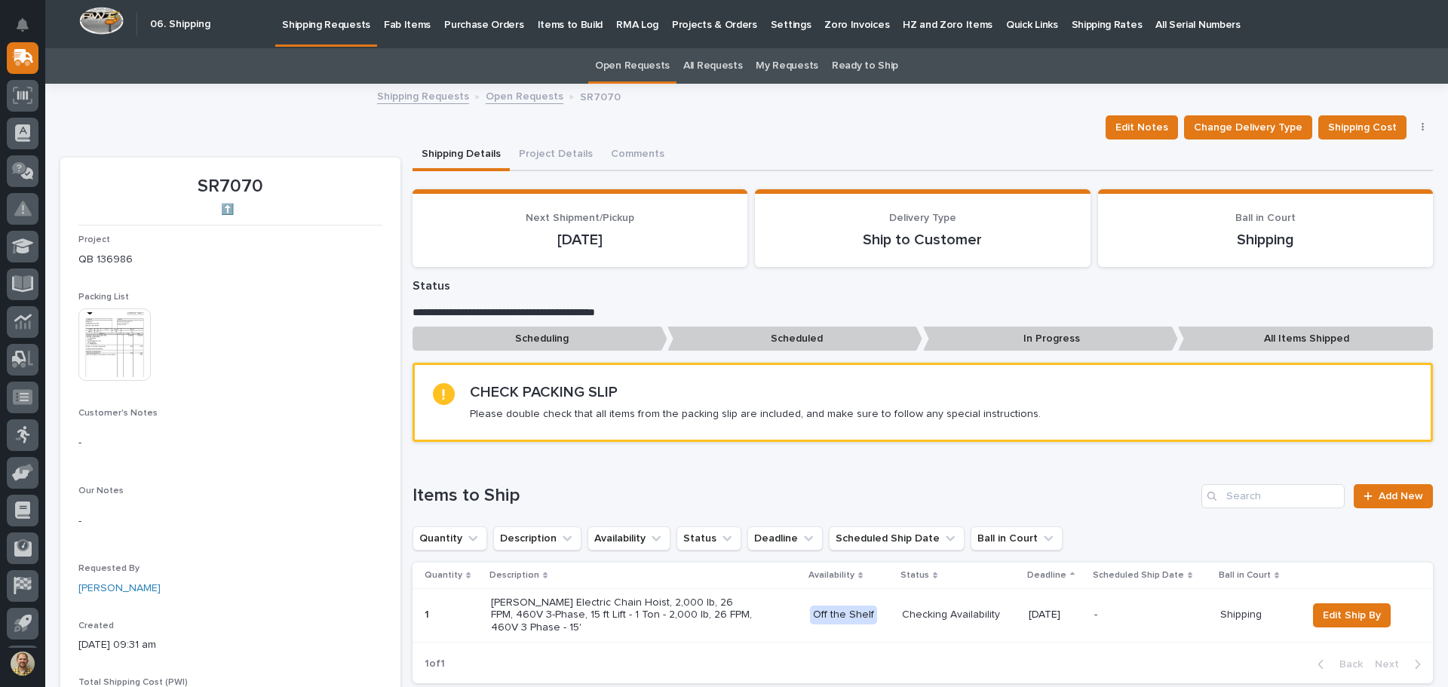
click at [112, 345] on img at bounding box center [114, 344] width 72 height 72
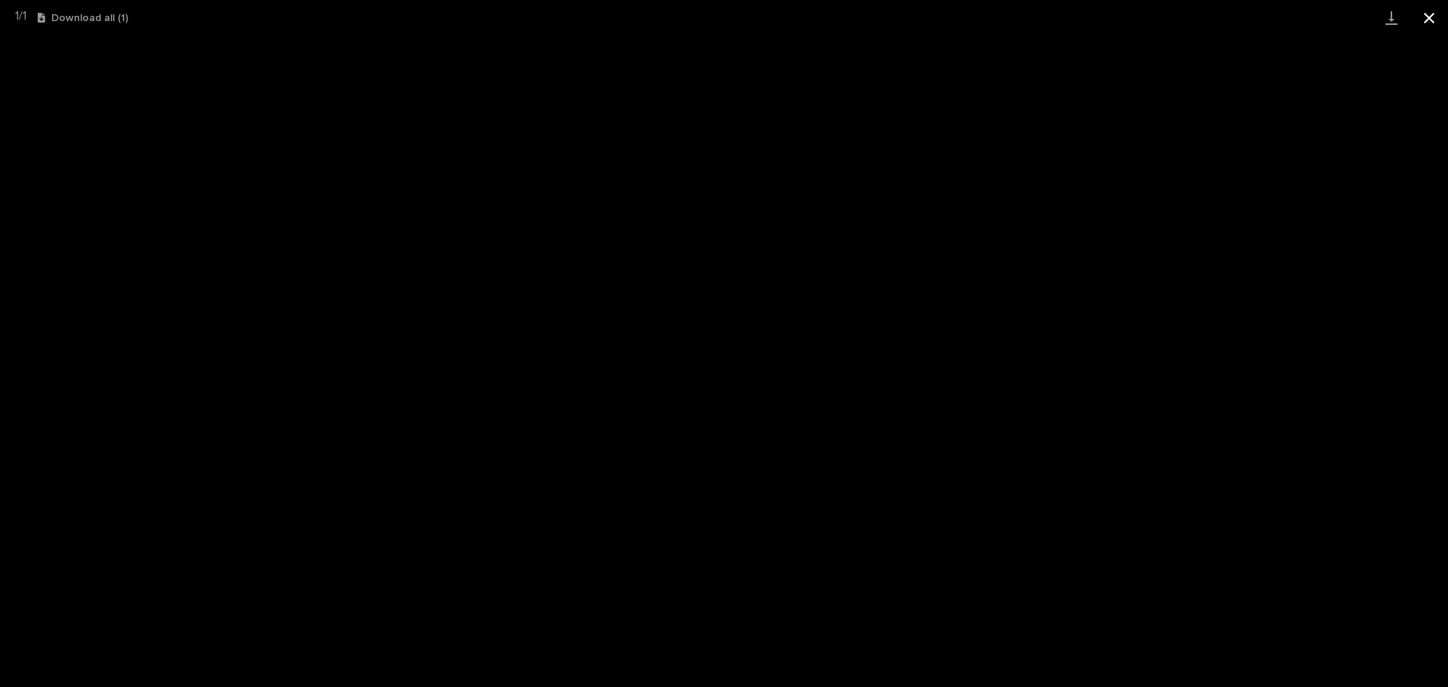
click at [1431, 20] on button "Close gallery" at bounding box center [1429, 17] width 38 height 35
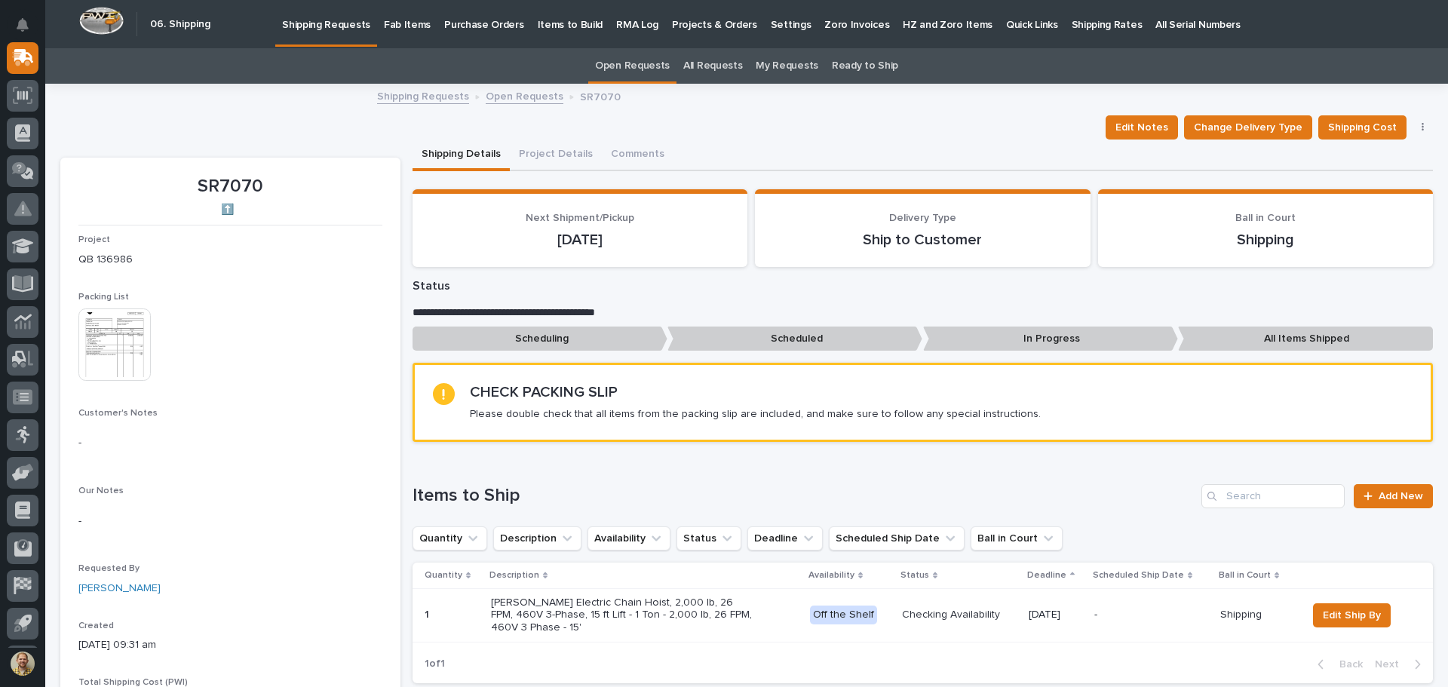
click at [428, 88] on link "Shipping Requests" at bounding box center [423, 95] width 92 height 17
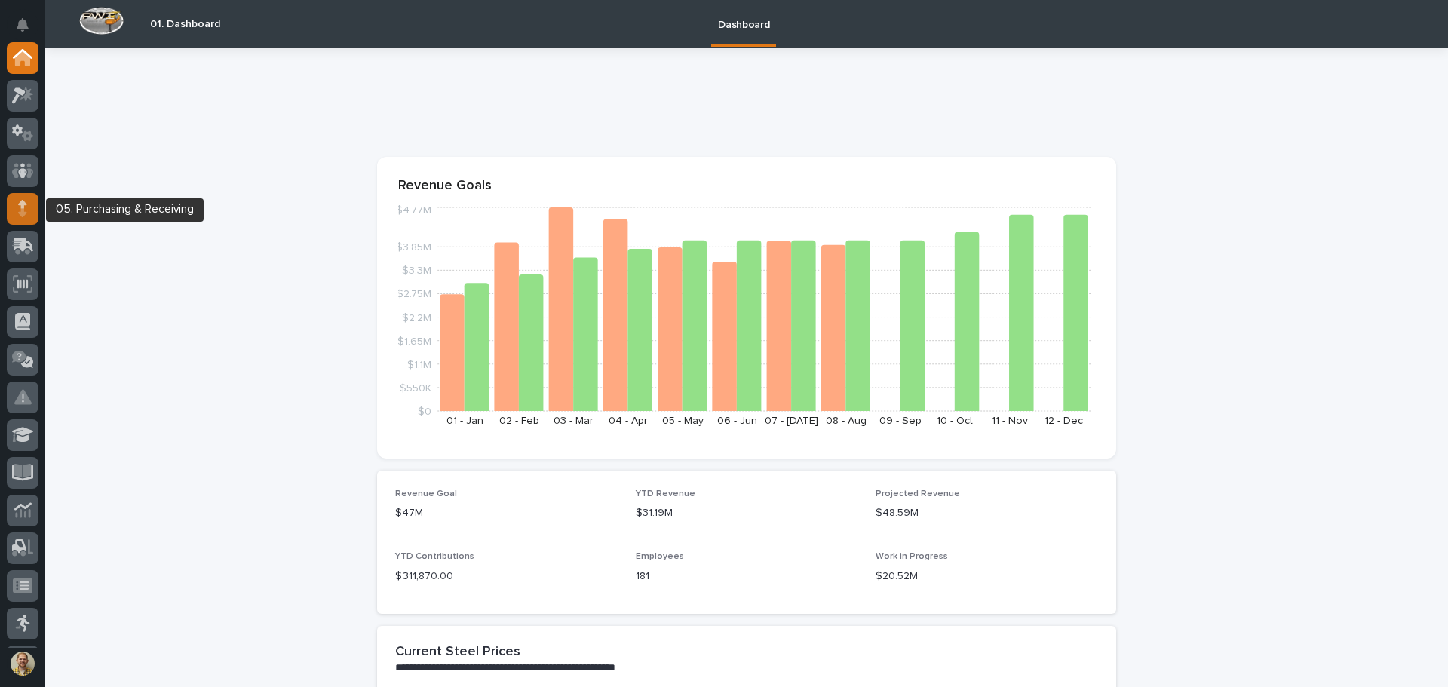
click at [28, 204] on div at bounding box center [23, 209] width 32 height 32
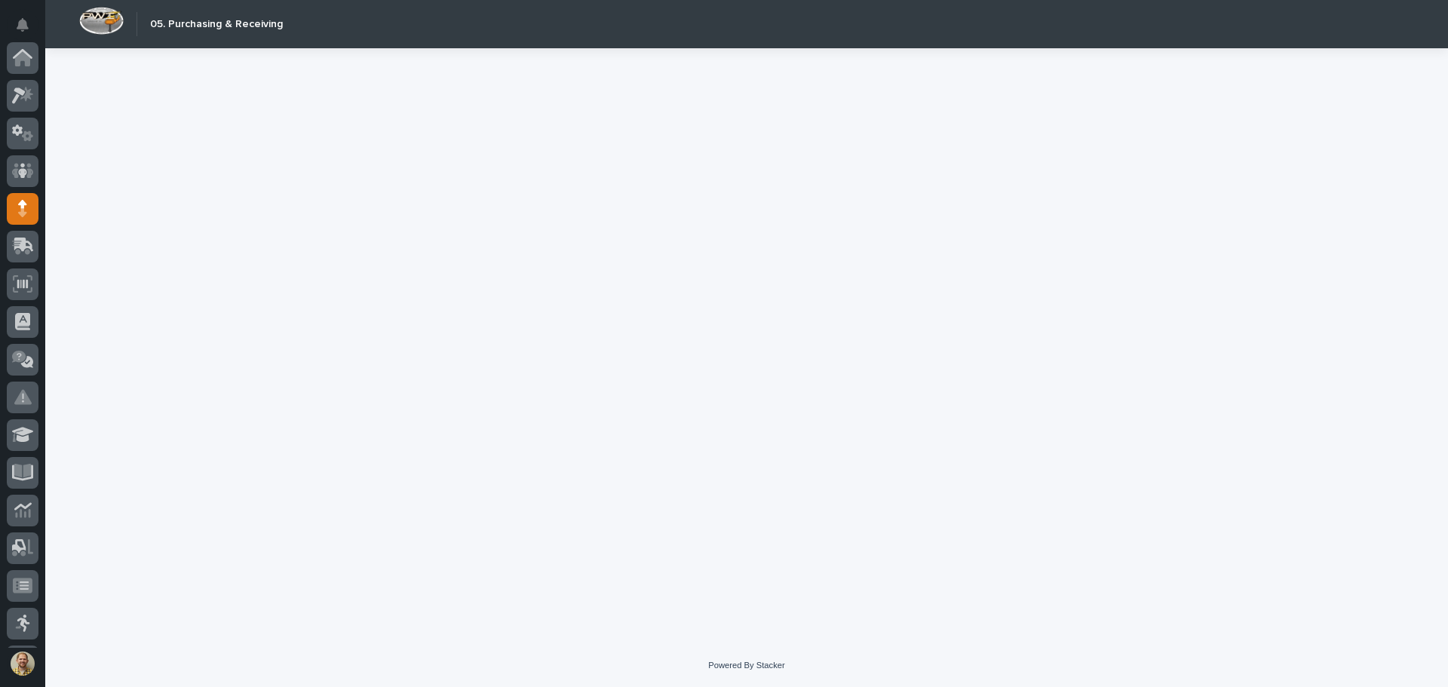
scroll to position [151, 0]
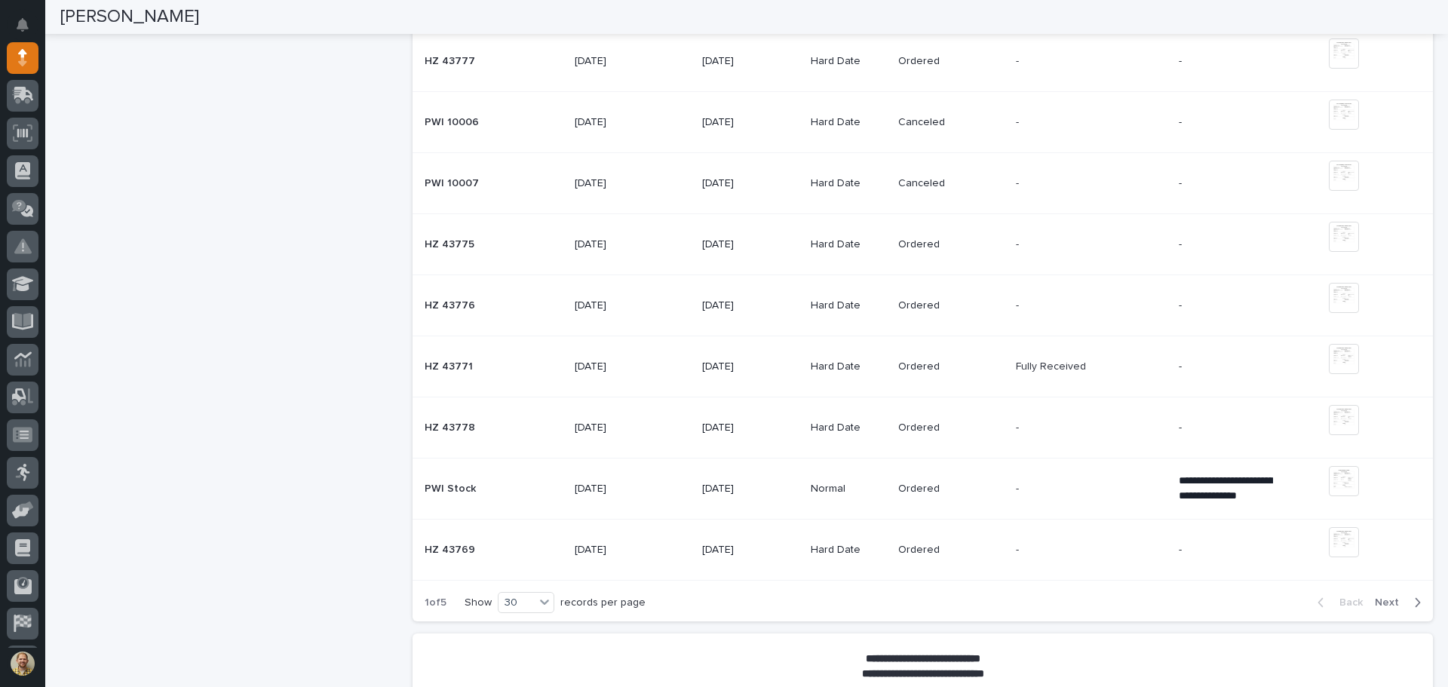
scroll to position [2866, 0]
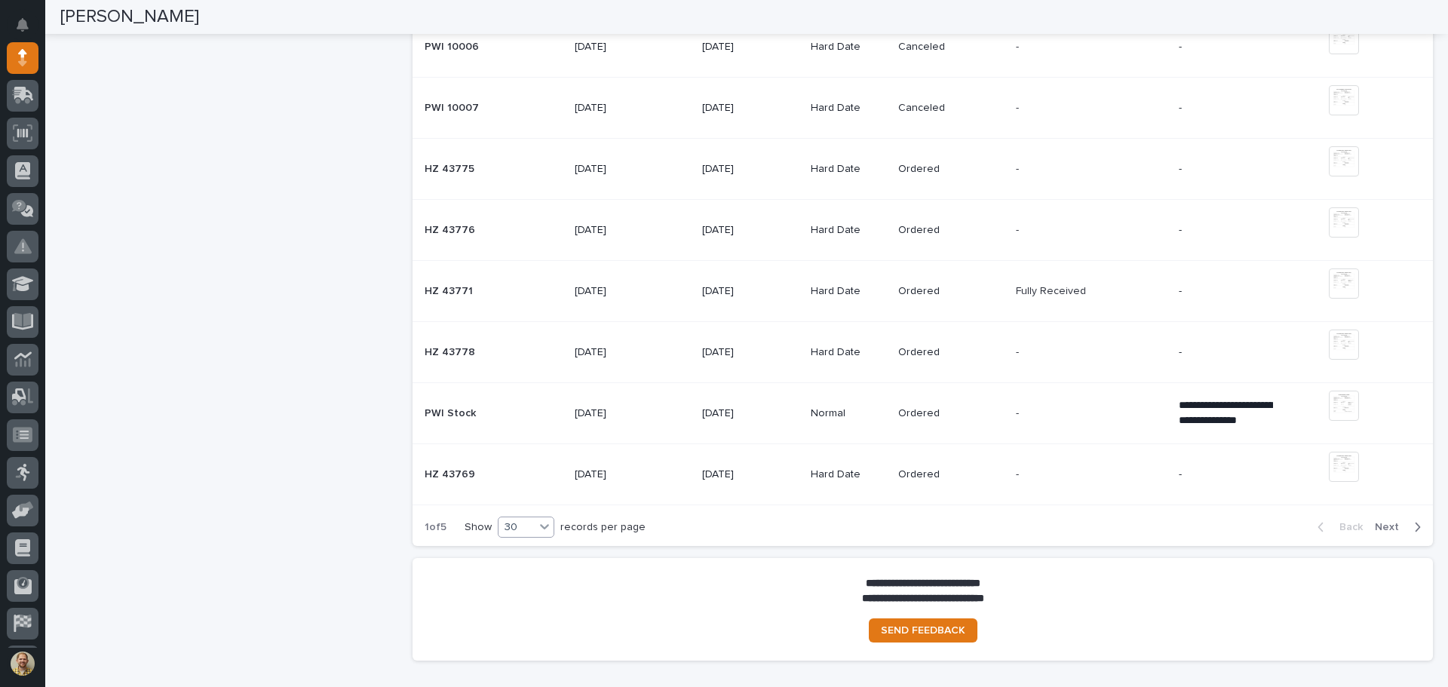
click at [540, 528] on icon at bounding box center [544, 526] width 15 height 15
click at [1376, 532] on span "Next" at bounding box center [1391, 527] width 33 height 14
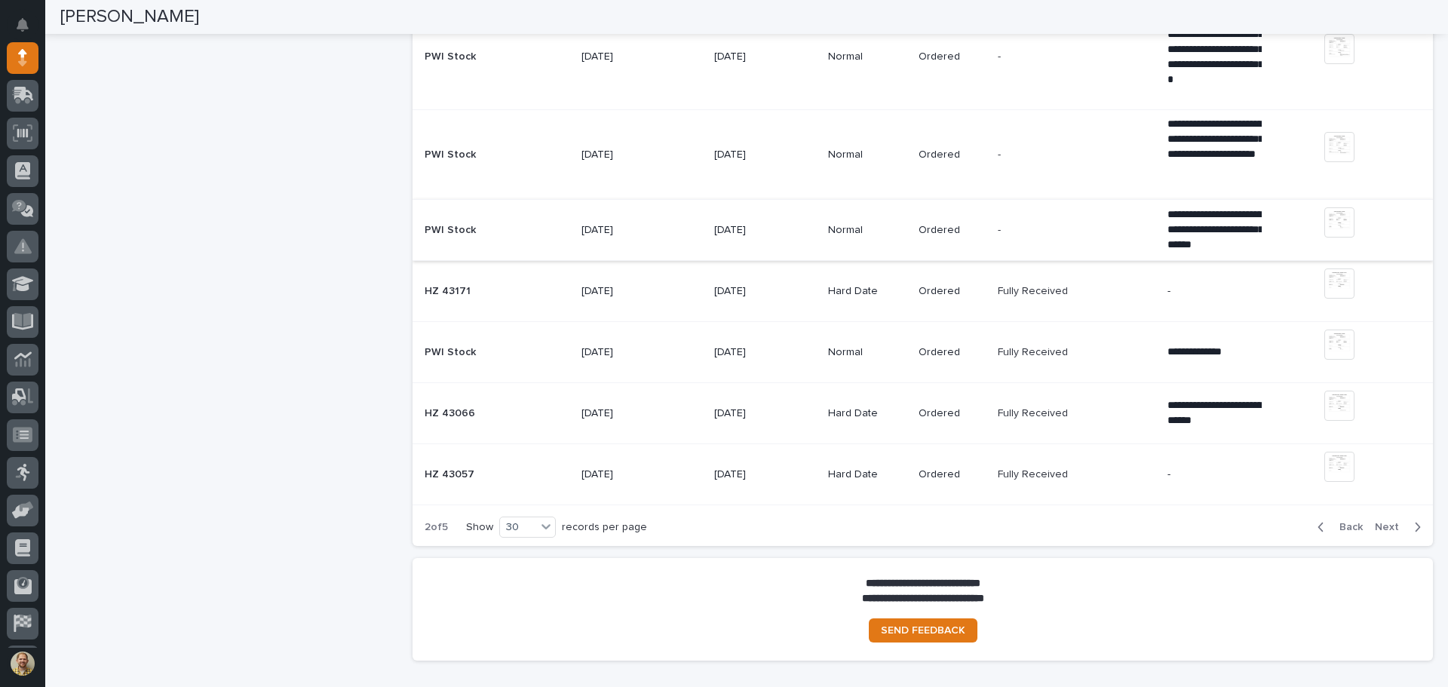
scroll to position [3544, 0]
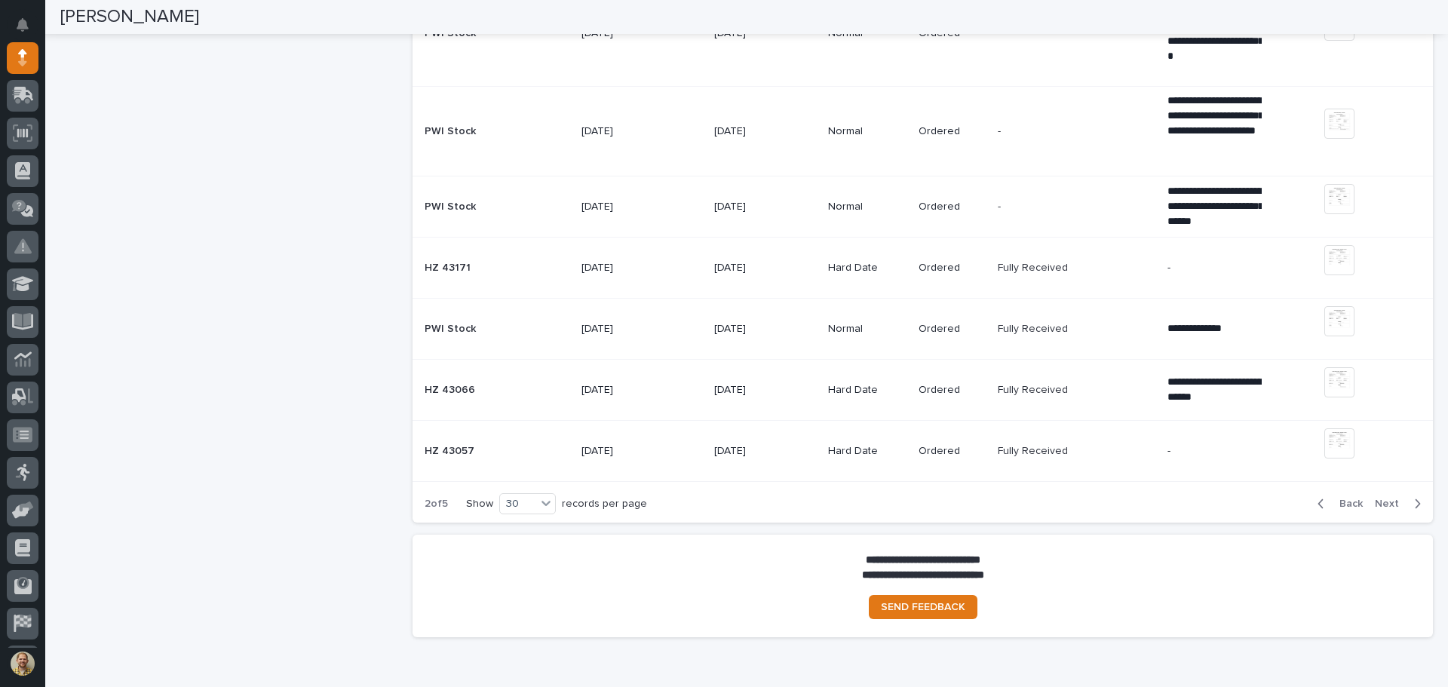
click at [1375, 502] on span "Next" at bounding box center [1391, 504] width 33 height 14
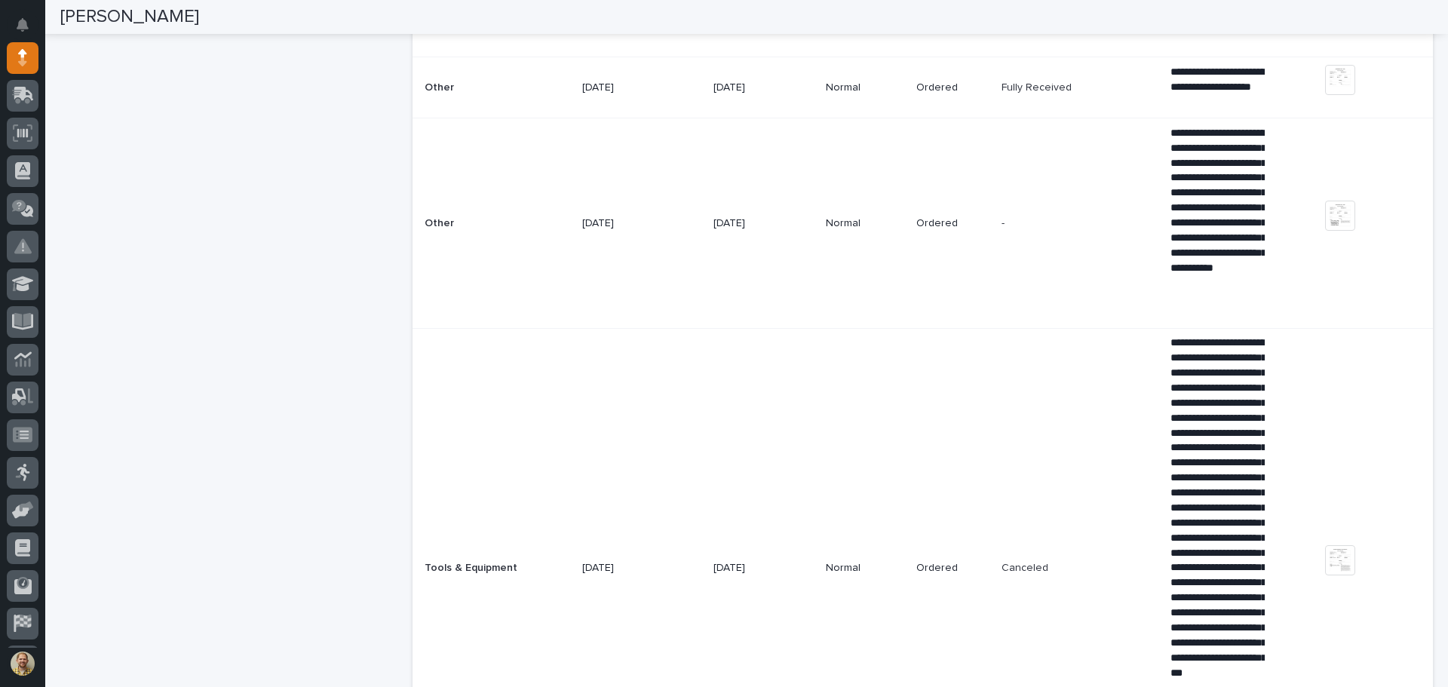
scroll to position [452, 0]
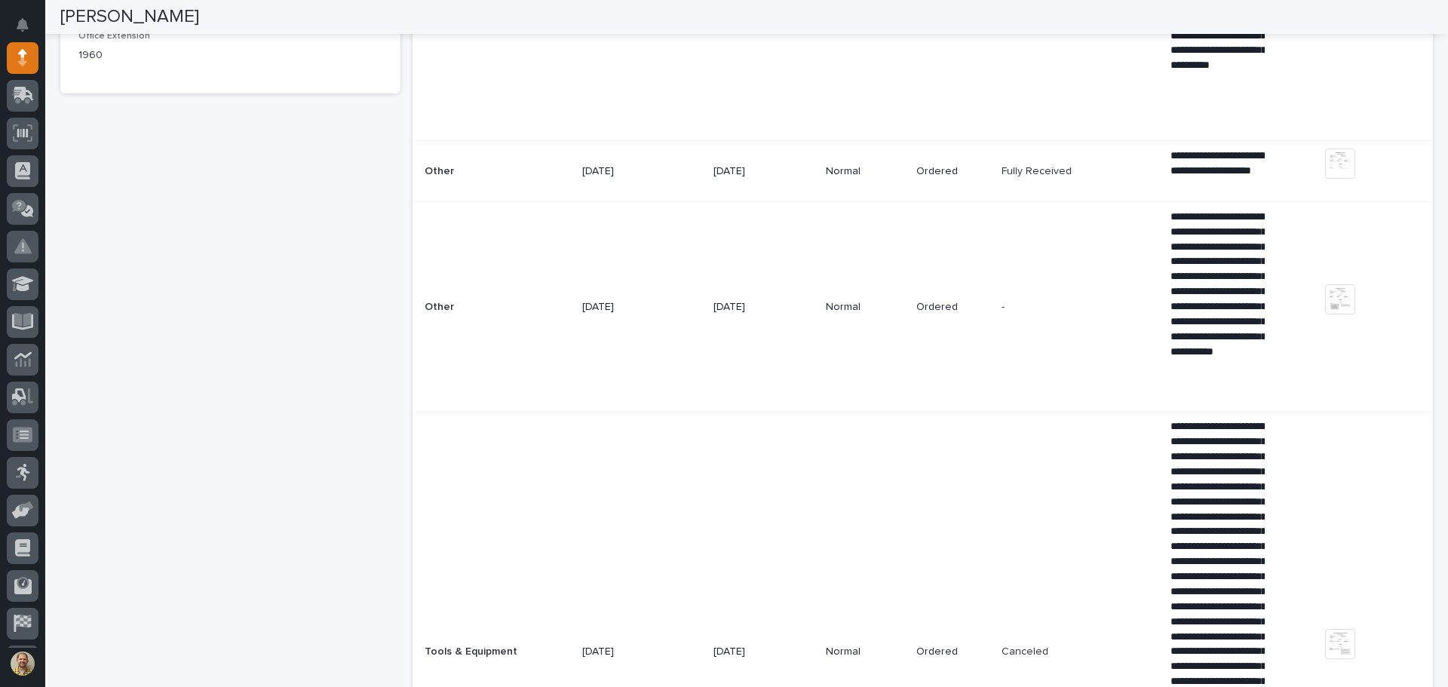
click at [944, 339] on td "Ordered" at bounding box center [953, 307] width 86 height 210
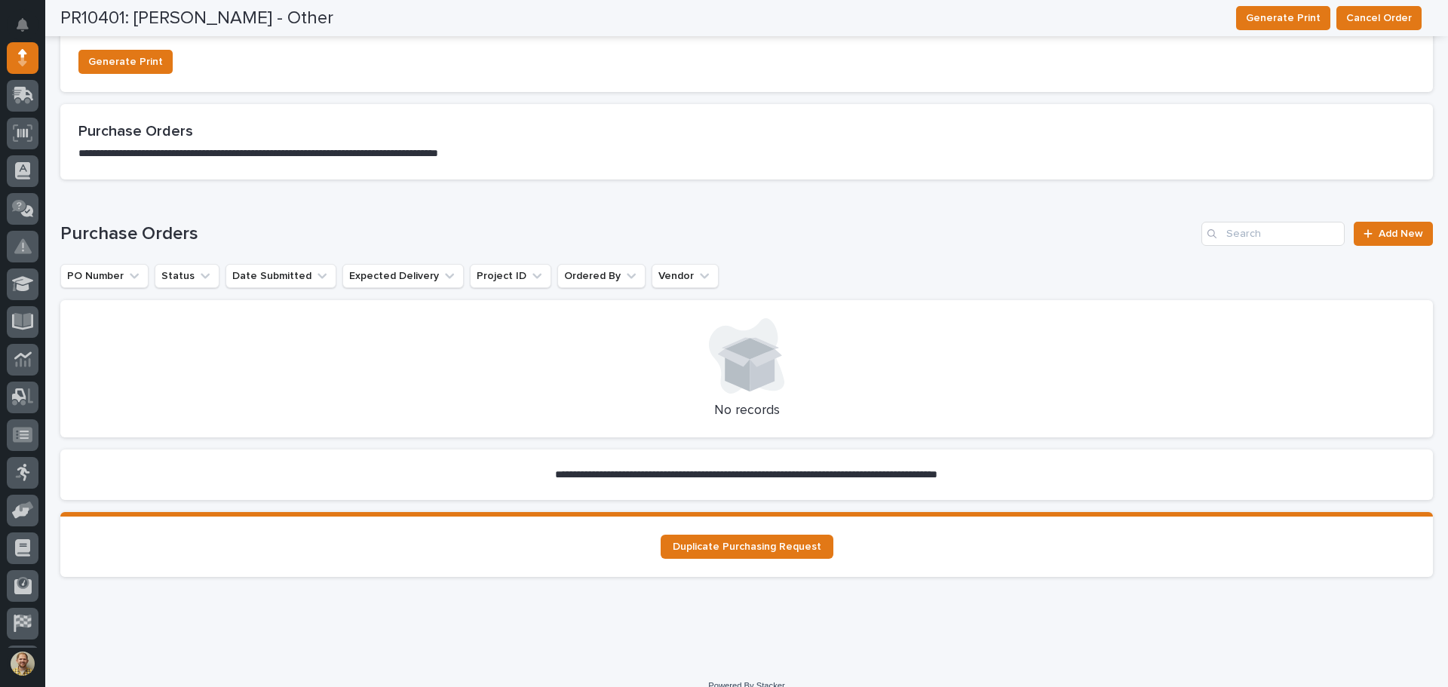
scroll to position [1207, 0]
click at [790, 544] on span "Duplicate Purchasing Request" at bounding box center [747, 546] width 149 height 11
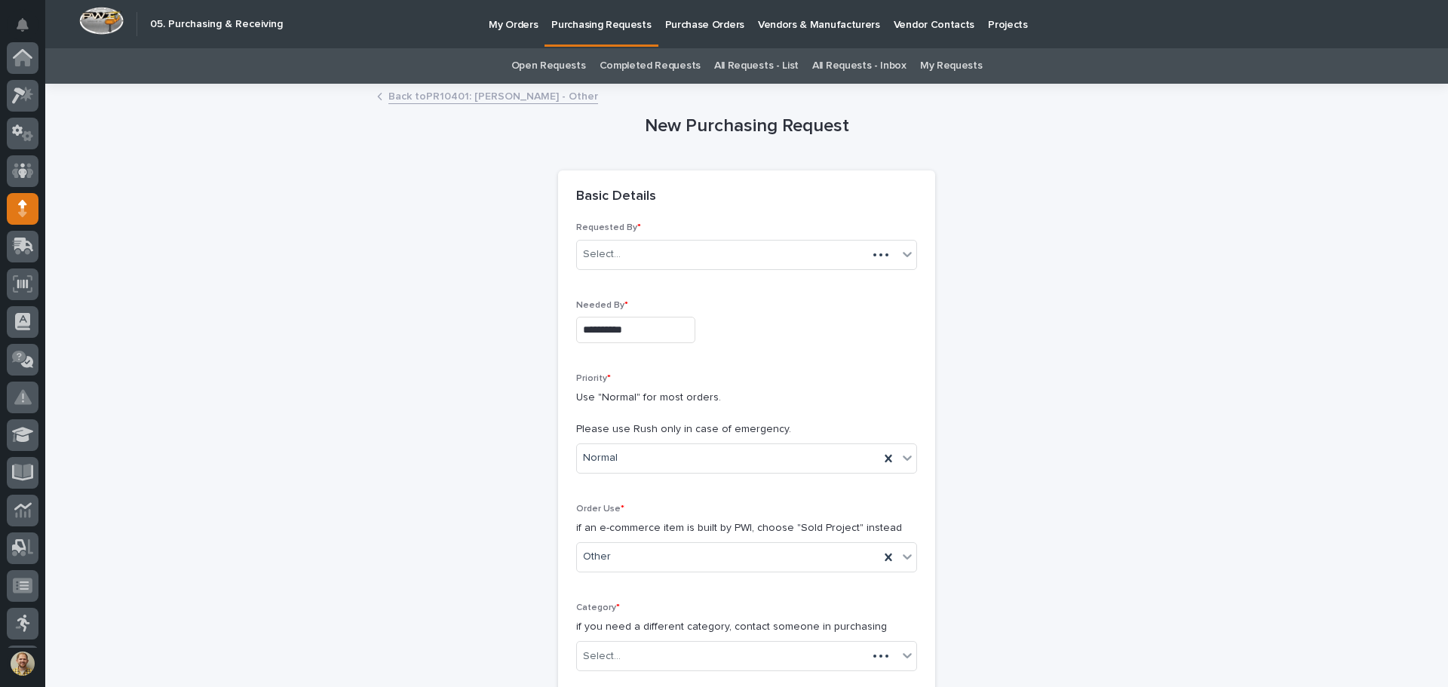
scroll to position [151, 0]
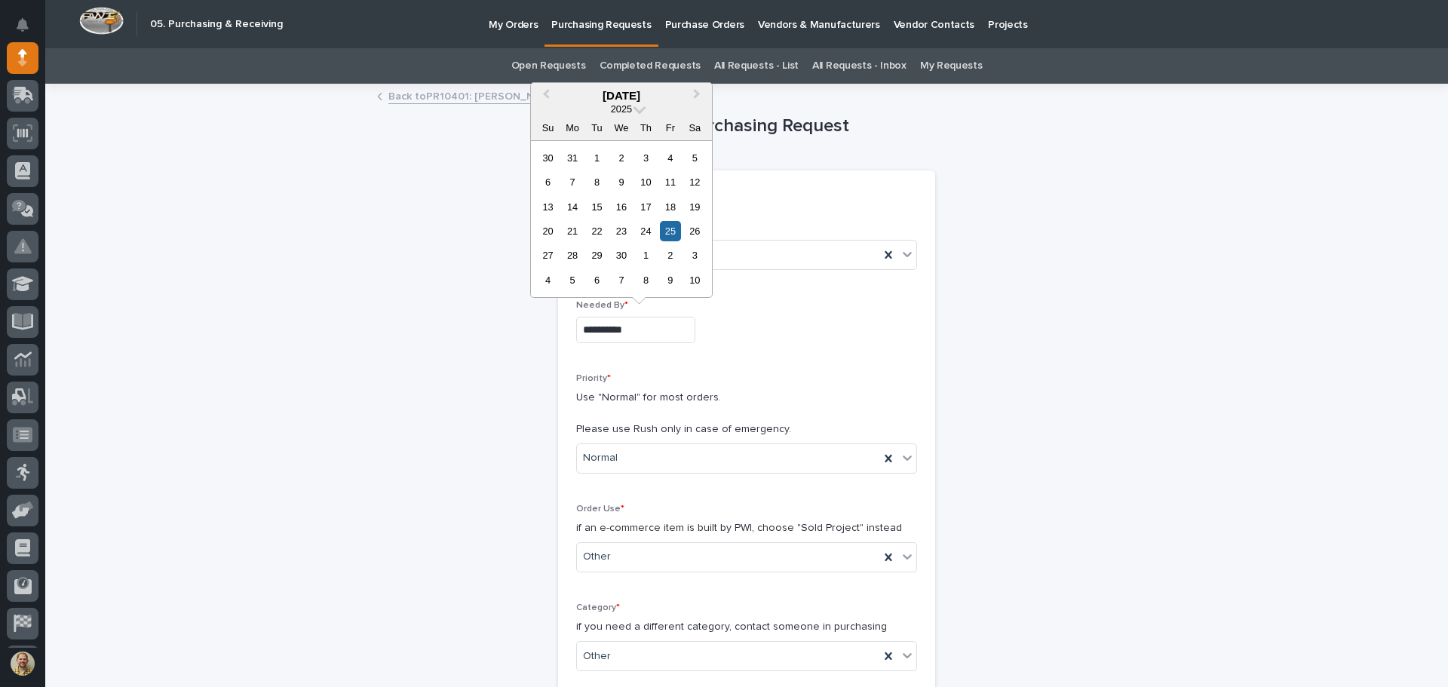
click at [638, 339] on input "**********" at bounding box center [635, 330] width 119 height 26
click at [697, 102] on button "Next Month" at bounding box center [698, 96] width 24 height 24
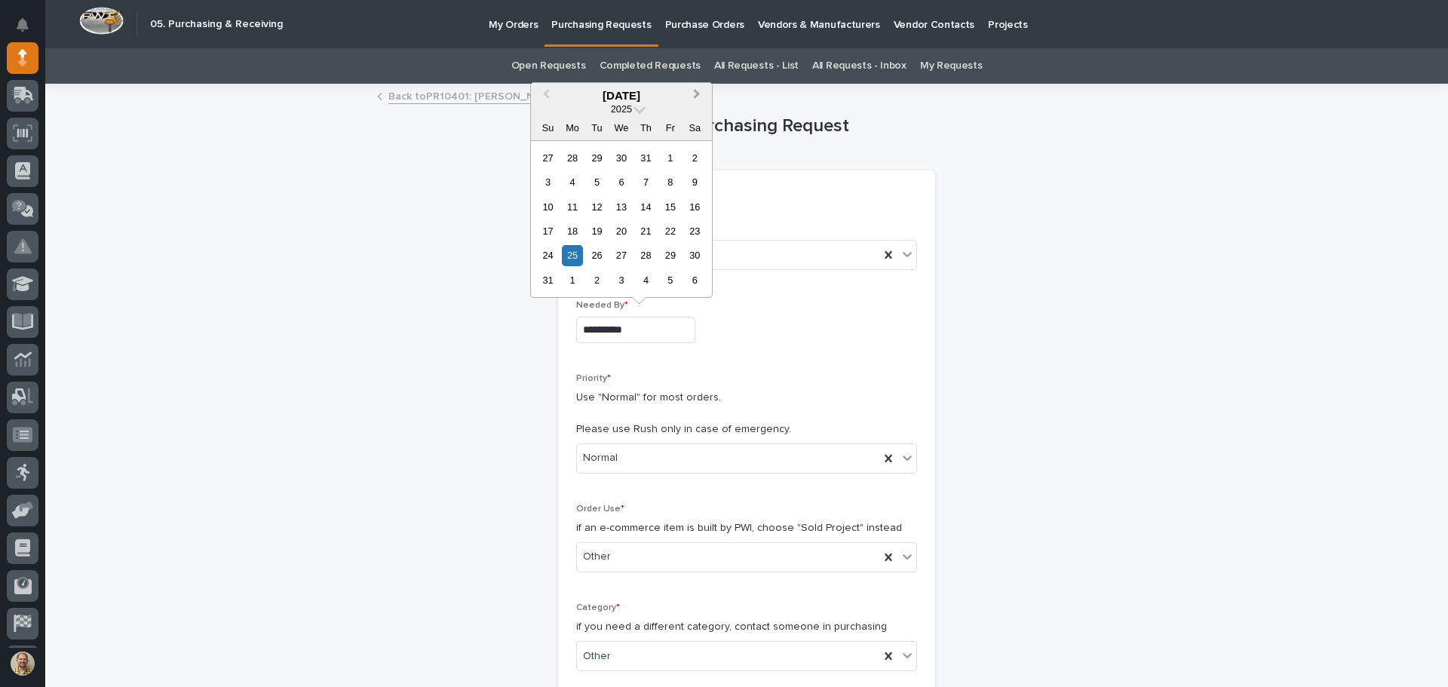
click at [697, 102] on button "Next Month" at bounding box center [698, 96] width 24 height 24
click at [575, 235] on div "22" at bounding box center [572, 231] width 20 height 20
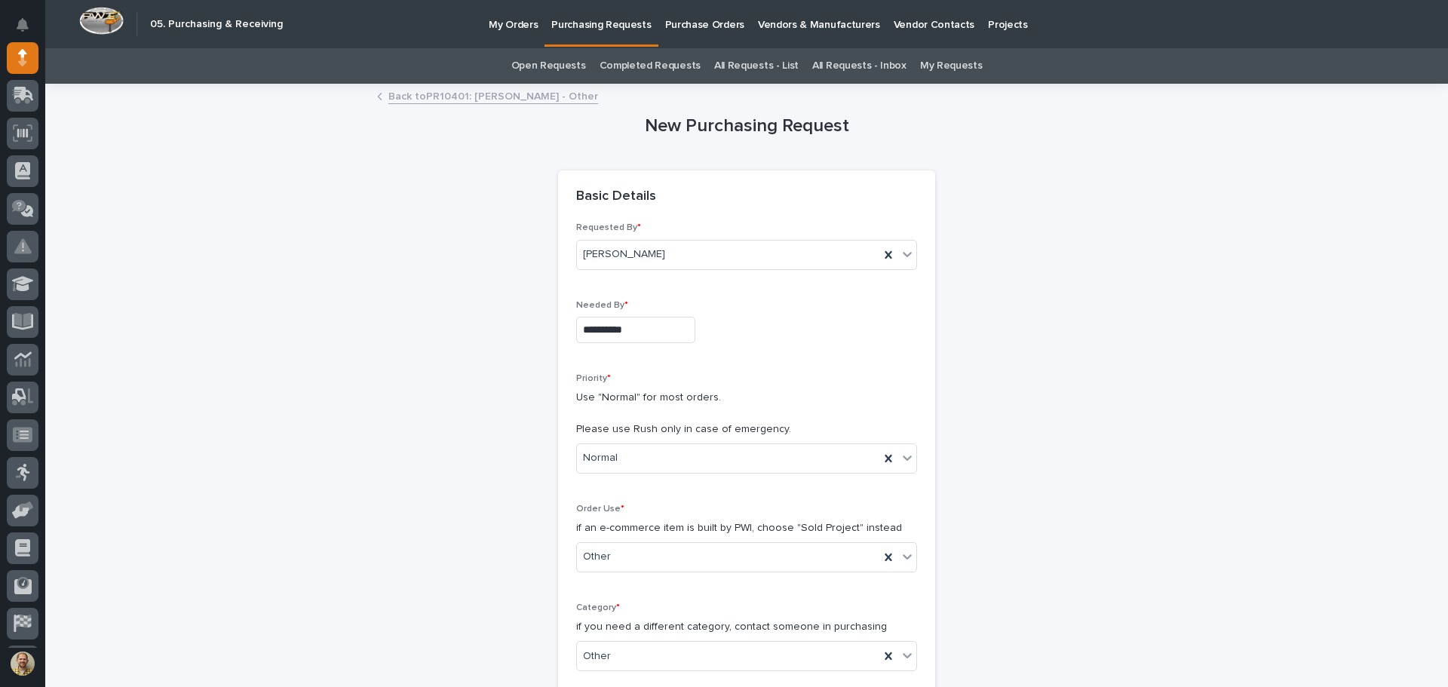
type input "**********"
click at [628, 458] on div "Normal" at bounding box center [728, 458] width 302 height 25
click at [629, 538] on div "Normal" at bounding box center [741, 540] width 339 height 26
click at [624, 554] on div "Other" at bounding box center [728, 556] width 302 height 25
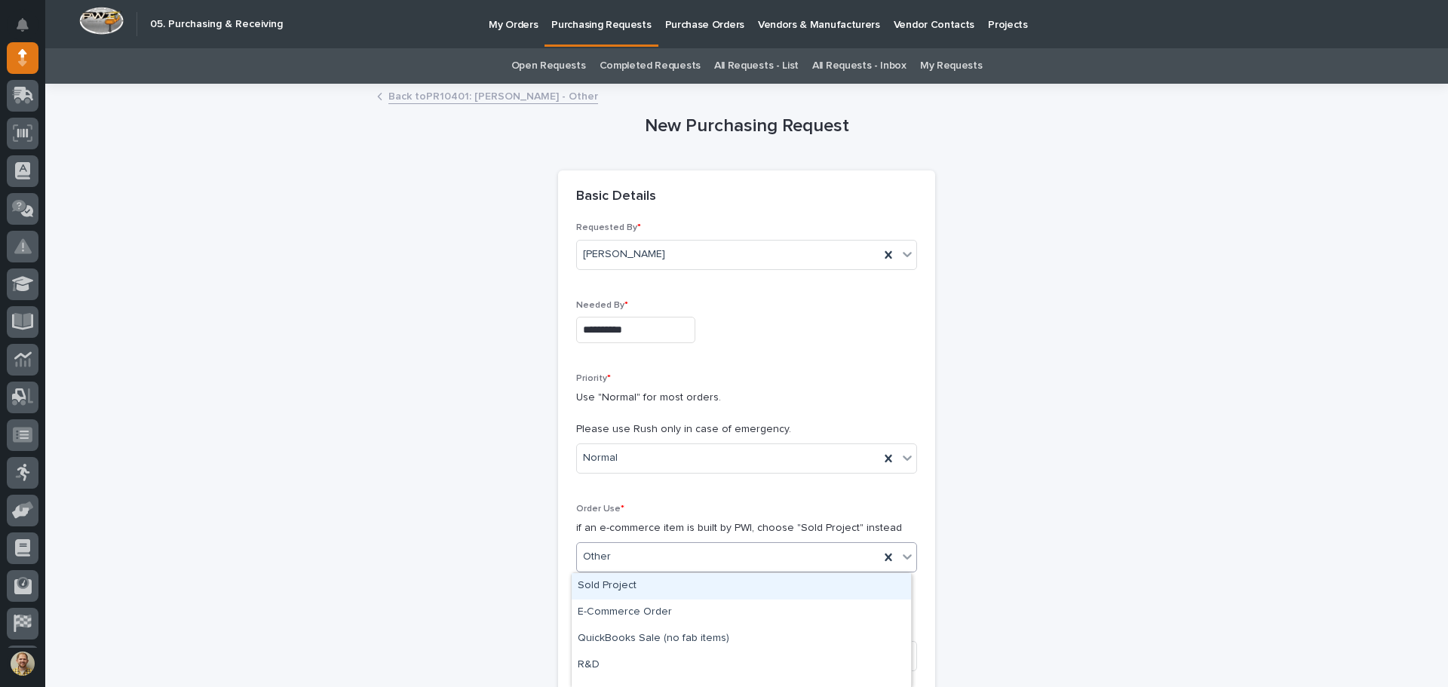
click at [641, 535] on p "if an e-commerce item is built by PWI, choose "Sold Project" instead" at bounding box center [746, 528] width 341 height 16
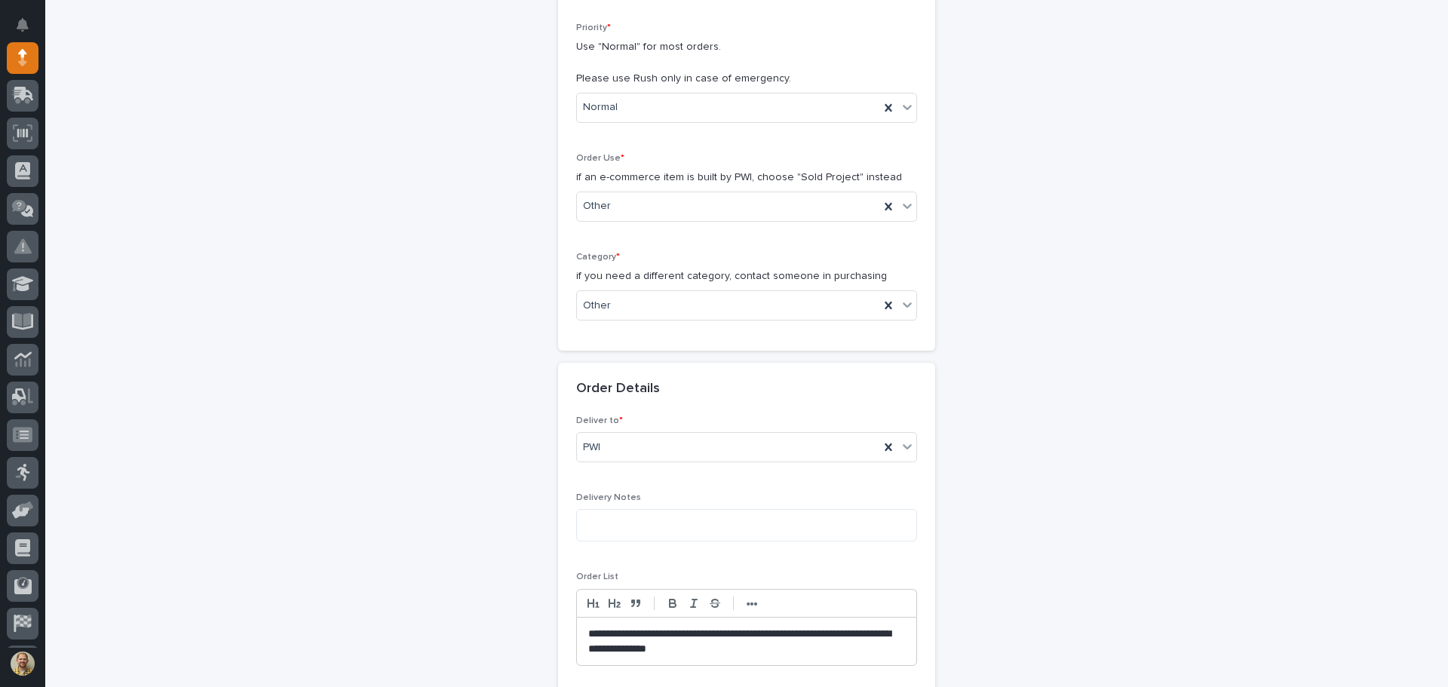
scroll to position [377, 0]
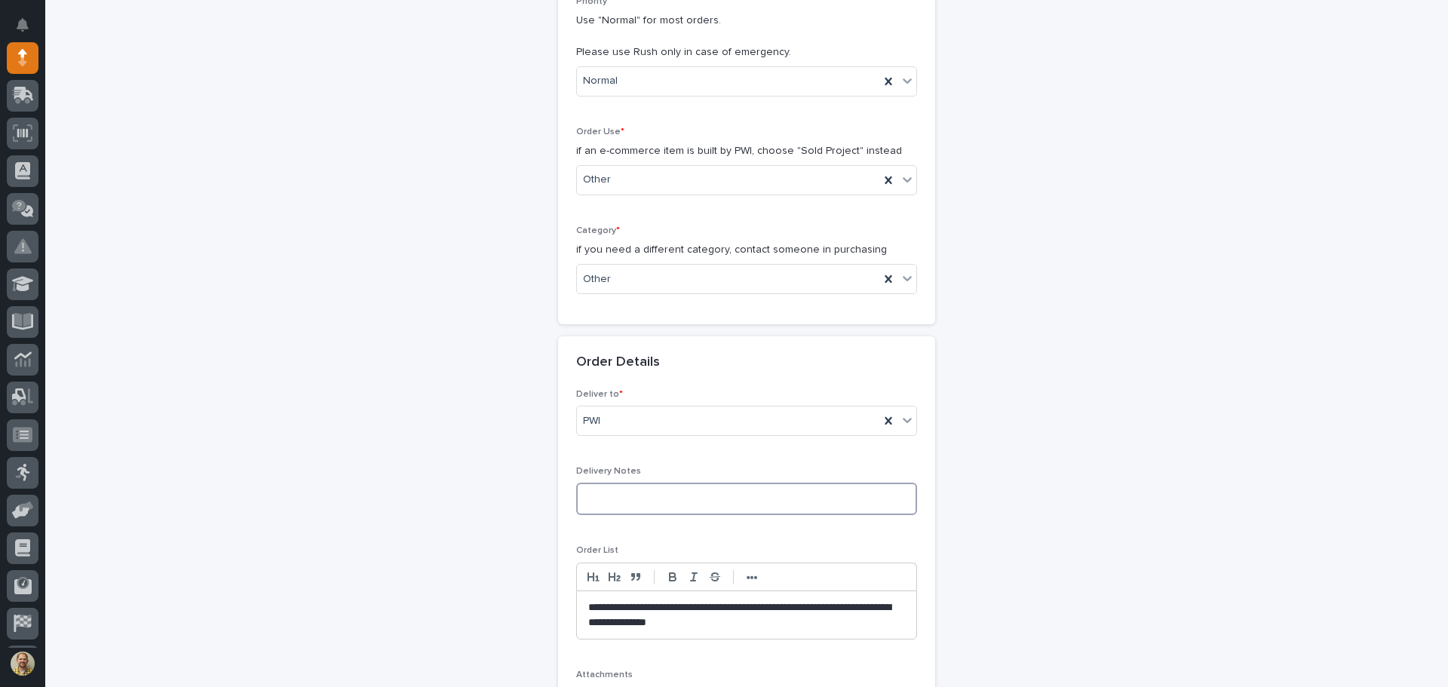
click at [619, 505] on textarea at bounding box center [746, 499] width 341 height 32
type textarea "*"
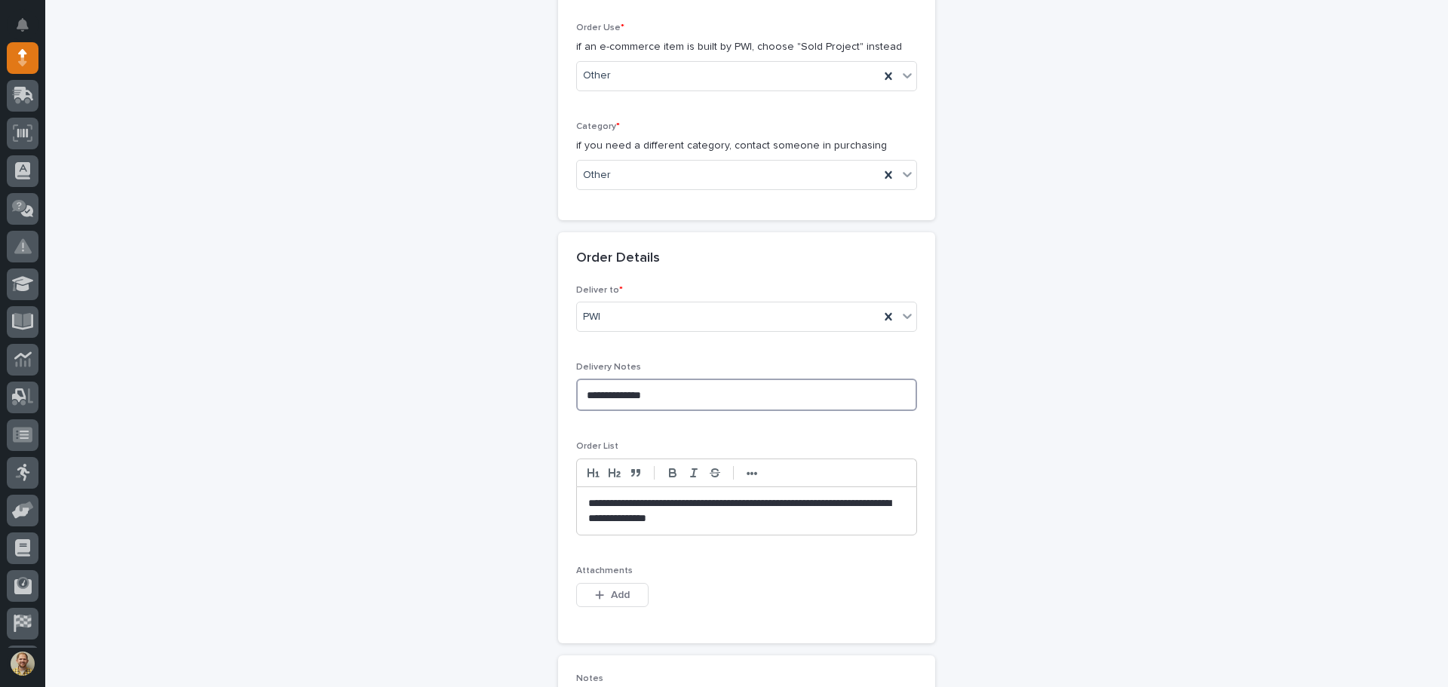
scroll to position [528, 0]
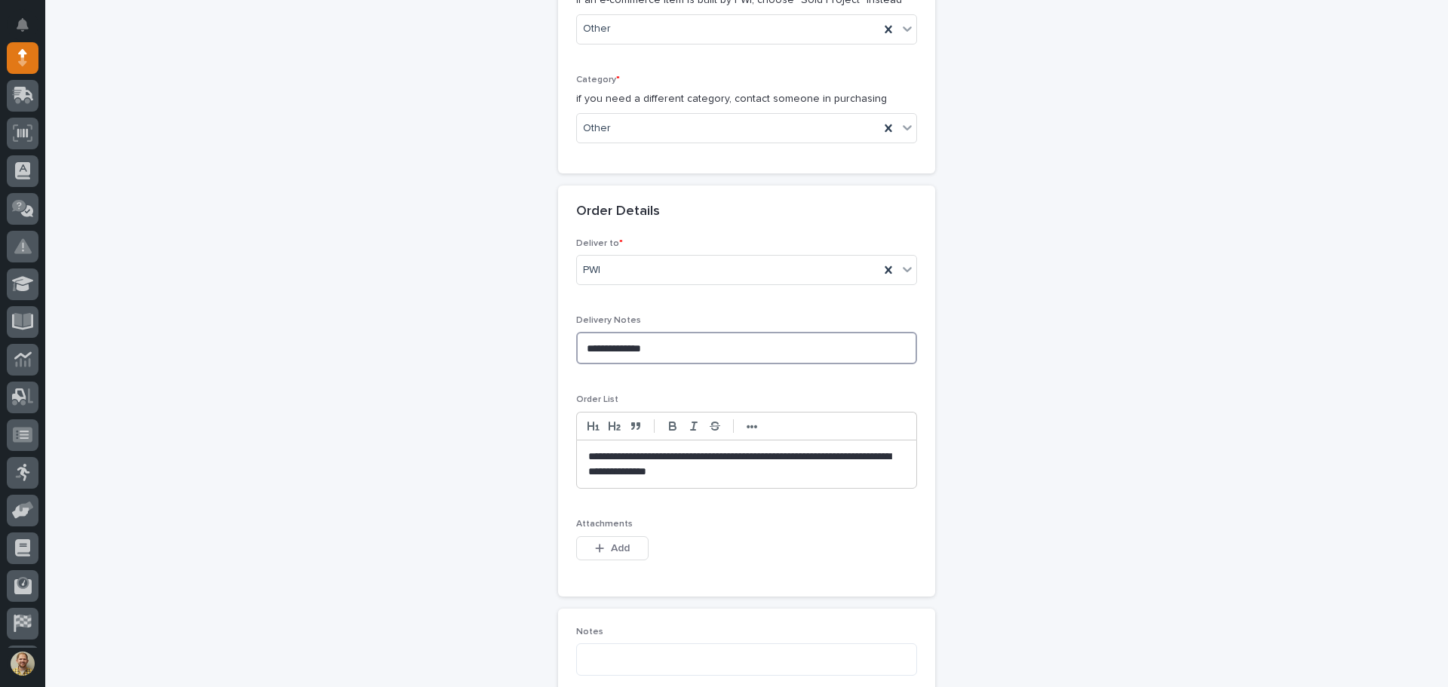
type textarea "**********"
drag, startPoint x: 766, startPoint y: 474, endPoint x: 571, endPoint y: 459, distance: 195.8
click at [577, 459] on div "**********" at bounding box center [746, 464] width 339 height 48
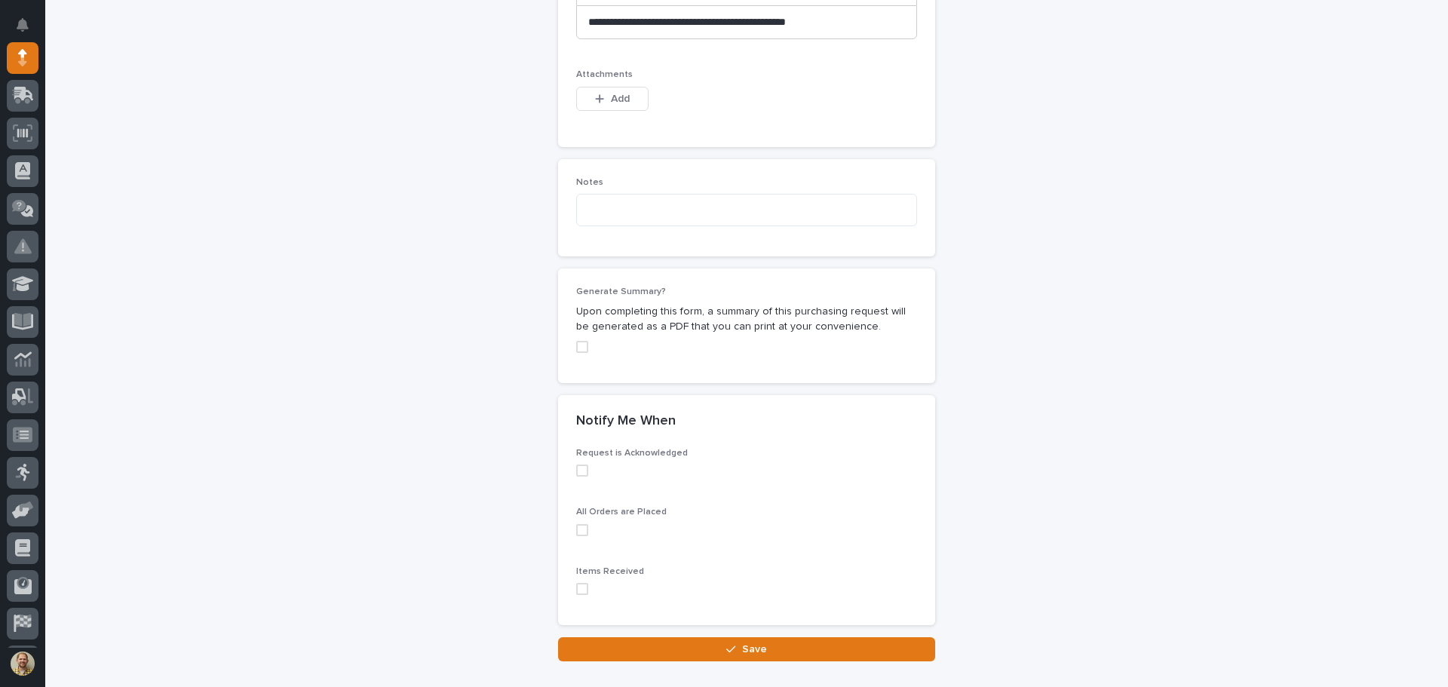
scroll to position [980, 0]
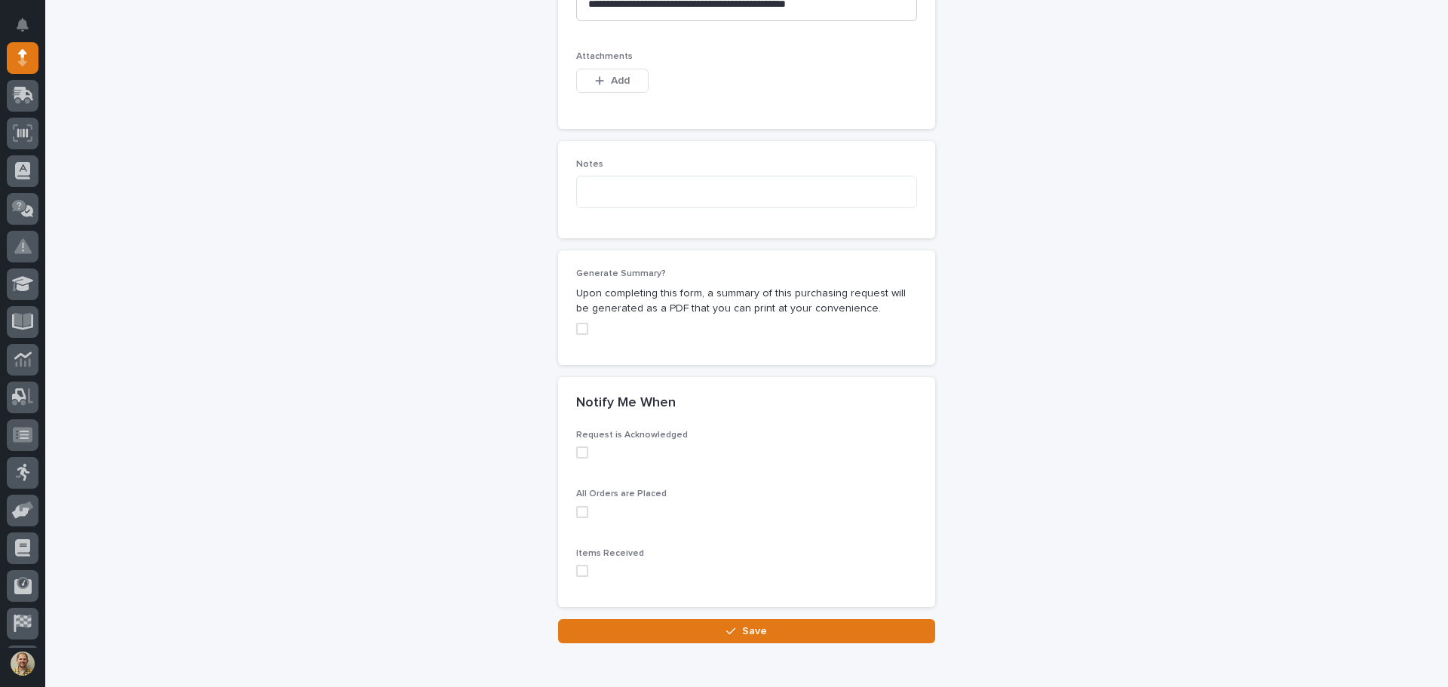
click at [578, 330] on span at bounding box center [582, 329] width 12 height 12
click at [576, 452] on span at bounding box center [582, 452] width 12 height 12
click at [576, 518] on div "All Orders are Placed" at bounding box center [746, 509] width 341 height 41
click at [578, 506] on span at bounding box center [582, 512] width 12 height 12
click at [576, 568] on span at bounding box center [582, 571] width 12 height 12
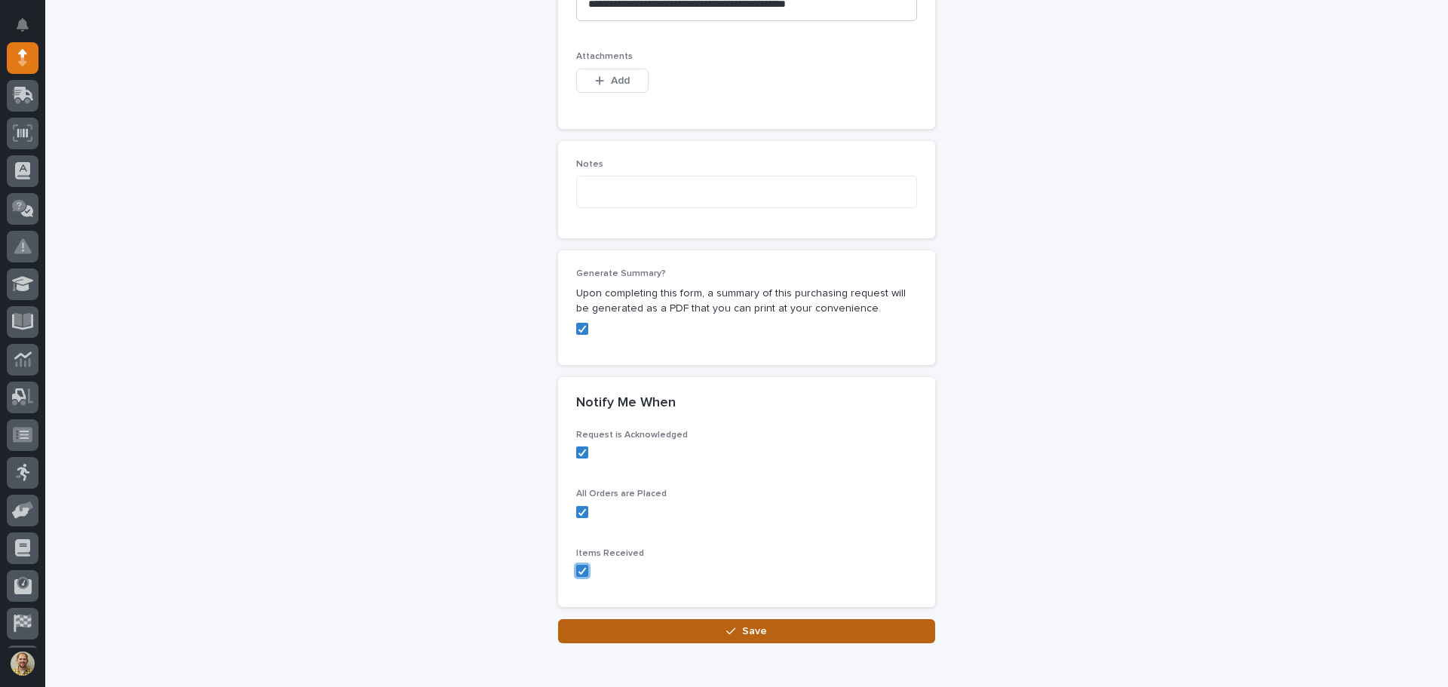
click at [670, 630] on button "Save" at bounding box center [746, 631] width 377 height 24
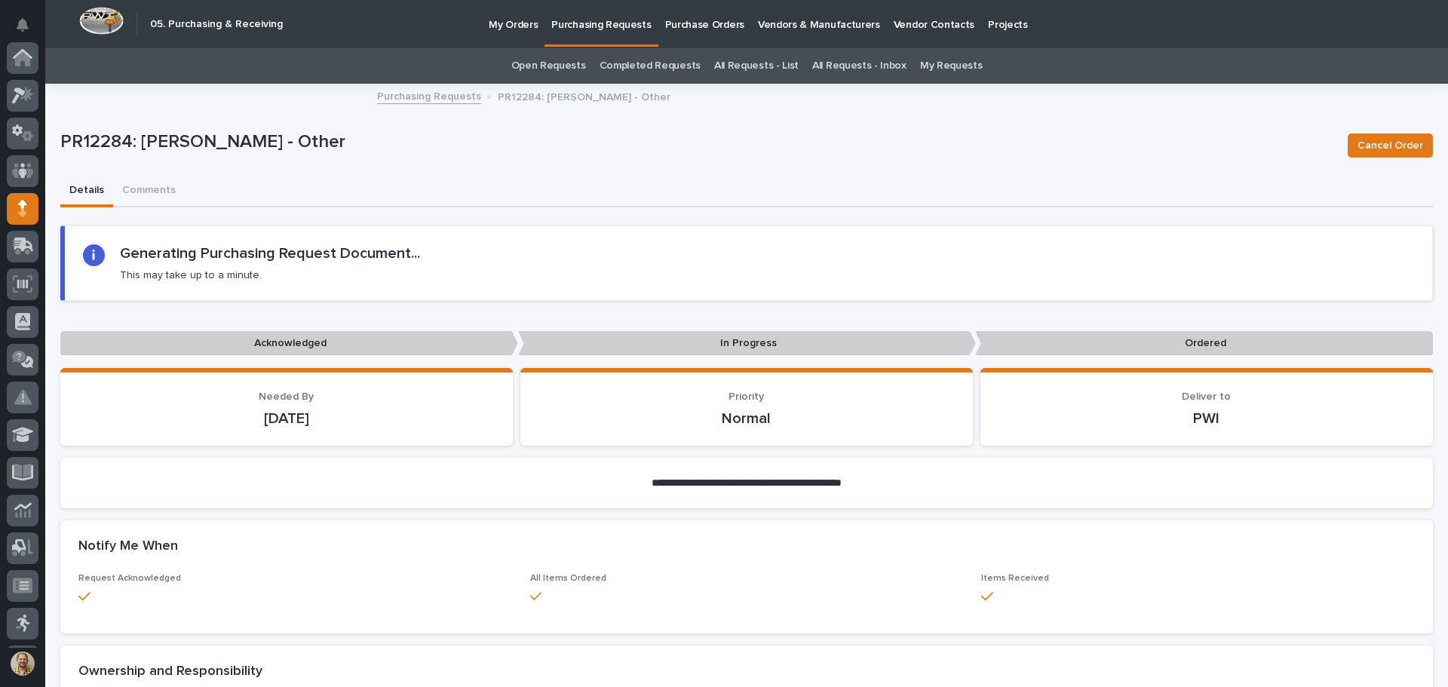
scroll to position [151, 0]
